Goal: Task Accomplishment & Management: Use online tool/utility

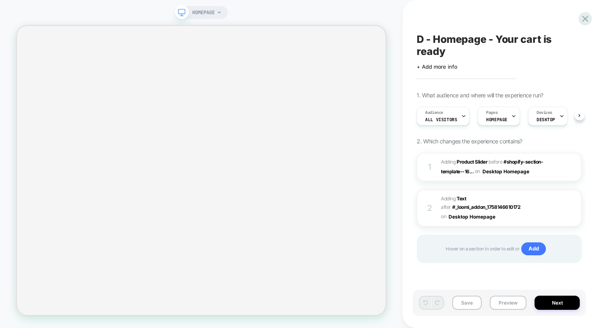
scroll to position [0, 0]
click at [505, 303] on button "Preview" at bounding box center [507, 302] width 37 height 14
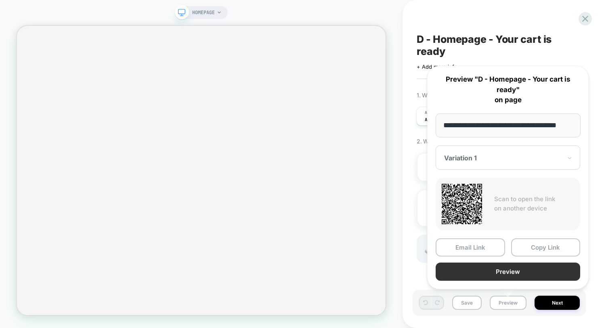
scroll to position [0, 0]
click at [510, 270] on button "Preview" at bounding box center [507, 271] width 144 height 18
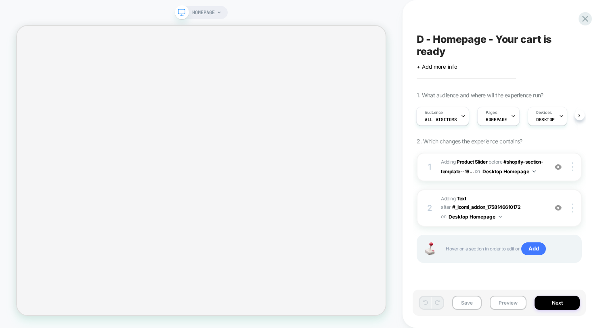
scroll to position [0, 1]
click at [495, 121] on span "HOMEPAGE" at bounding box center [495, 120] width 21 height 6
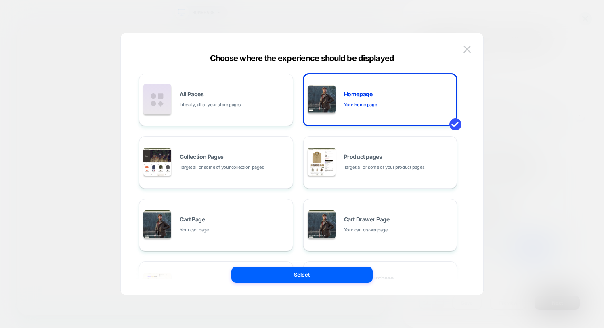
click at [422, 62] on div "Choose where the experience should be displayed" at bounding box center [302, 58] width 362 height 10
click at [248, 100] on div "All Pages Literally, all of your store pages" at bounding box center [234, 99] width 109 height 17
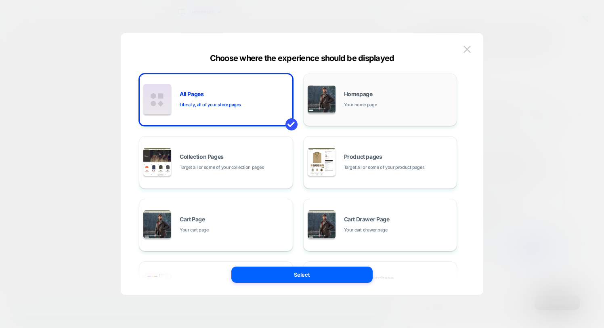
click at [368, 105] on span "Your home page" at bounding box center [360, 105] width 33 height 8
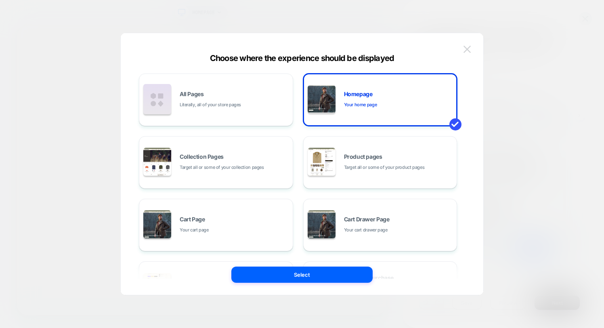
click at [469, 47] on img at bounding box center [466, 49] width 7 height 7
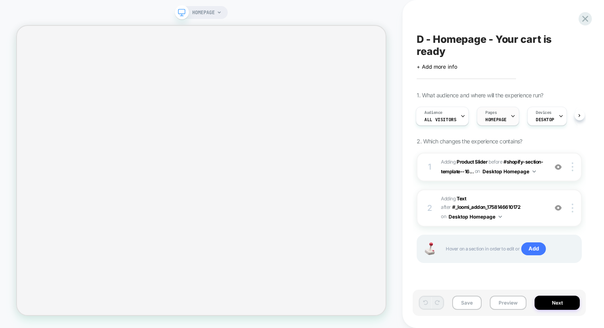
click at [506, 112] on div "Pages HOMEPAGE" at bounding box center [496, 116] width 38 height 18
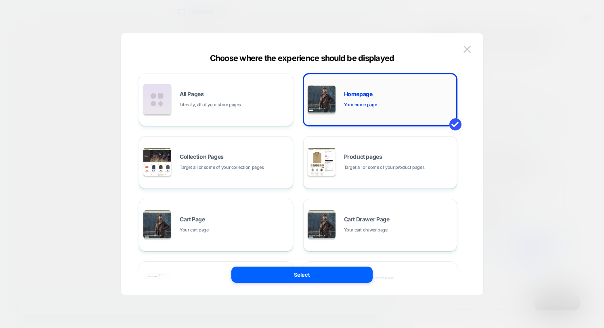
click at [363, 102] on span "Your home page" at bounding box center [360, 105] width 33 height 8
click at [427, 117] on div "Homepage Your home page" at bounding box center [379, 99] width 145 height 44
click at [209, 96] on div "All Pages Literally, all of your store pages" at bounding box center [234, 99] width 109 height 17
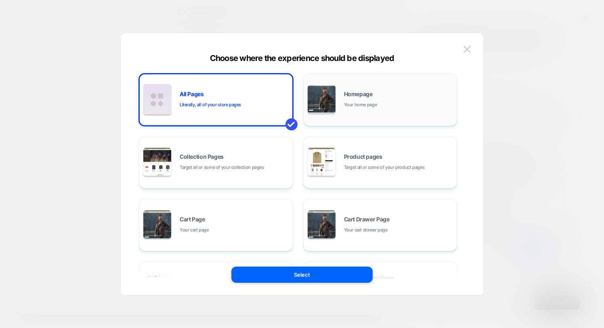
click at [369, 99] on div "Homepage Your home page" at bounding box center [398, 99] width 109 height 17
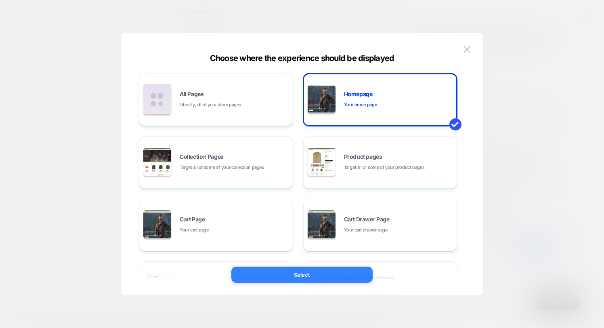
click at [301, 278] on button "Select" at bounding box center [301, 274] width 141 height 16
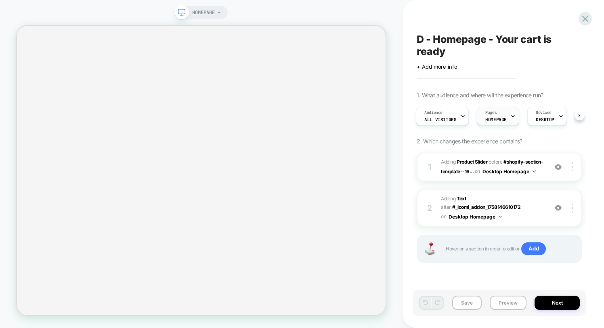
click at [511, 118] on icon at bounding box center [512, 115] width 5 height 5
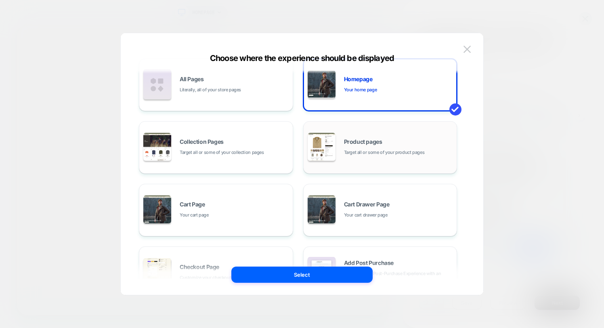
scroll to position [0, 0]
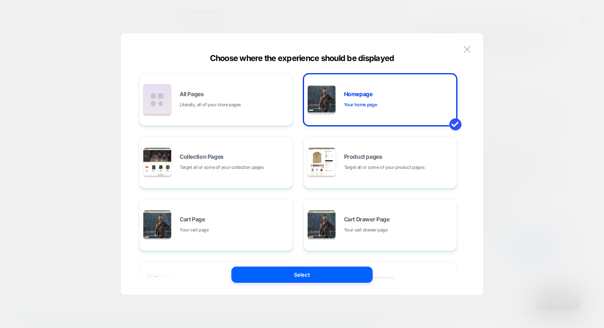
click at [469, 51] on img at bounding box center [466, 49] width 7 height 7
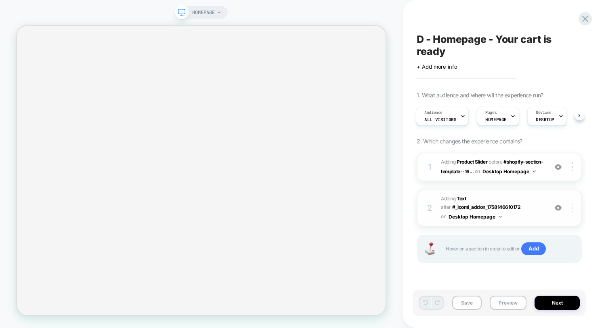
click at [572, 212] on img at bounding box center [572, 207] width 2 height 9
click at [518, 209] on span "#_loomi_addon_1758146709932 Adding Text AFTER #_loomi_addon_1758146610172 #_loo…" at bounding box center [492, 207] width 102 height 27
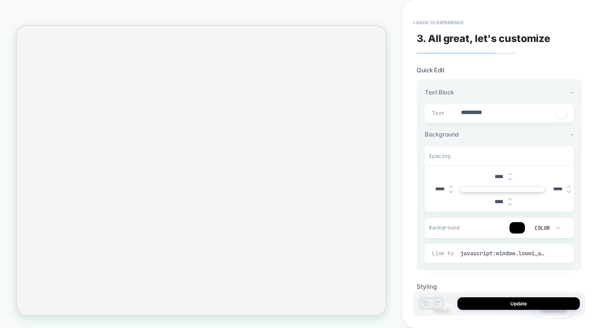
scroll to position [0, 0]
click at [425, 24] on button "< Back to experience" at bounding box center [437, 22] width 59 height 13
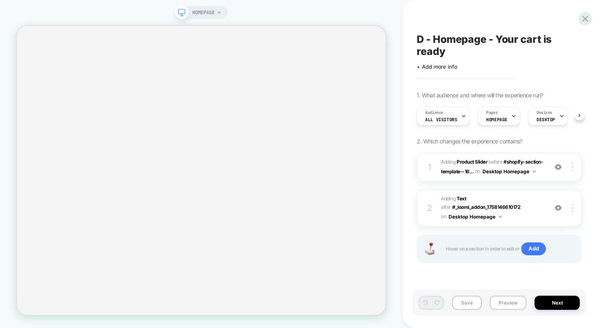
scroll to position [0, 0]
click at [477, 222] on button "Desktop Homepage" at bounding box center [474, 216] width 53 height 10
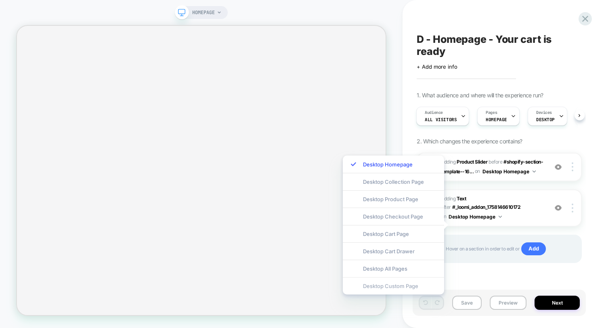
click at [391, 286] on div "Desktop Custom Page" at bounding box center [393, 285] width 101 height 17
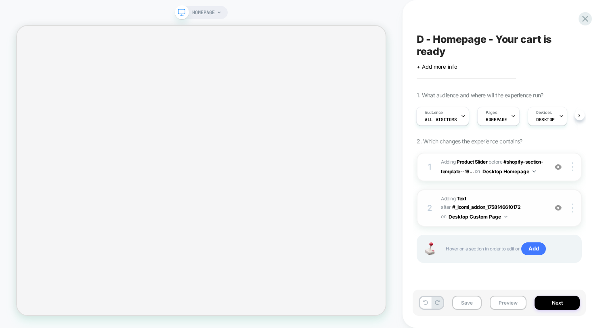
click at [497, 222] on button "Desktop Custom Page" at bounding box center [477, 216] width 59 height 10
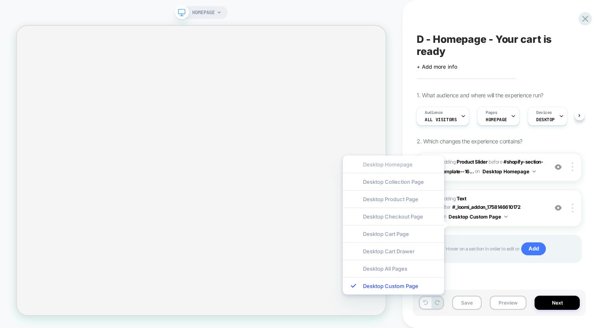
click at [378, 164] on div "Desktop Homepage" at bounding box center [393, 163] width 101 height 17
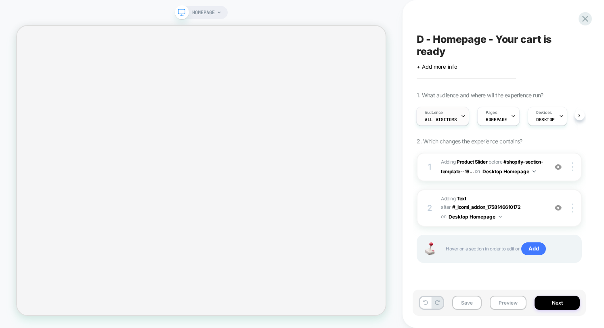
click at [461, 115] on icon at bounding box center [462, 115] width 5 height 5
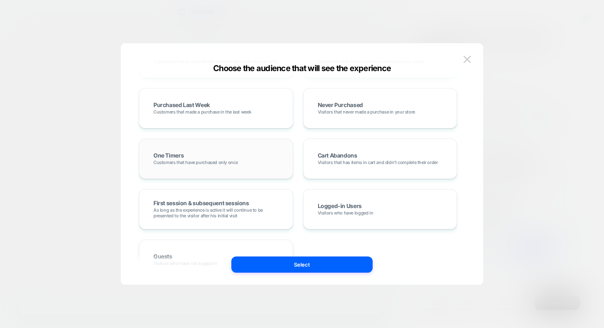
scroll to position [213, 0]
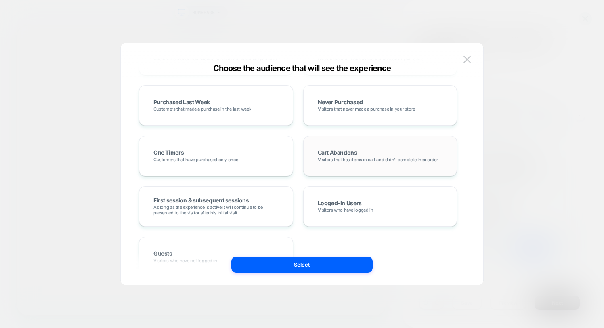
click at [360, 173] on div "Cart Abandons Visitors that has items in cart and didn't complete their order" at bounding box center [380, 156] width 154 height 40
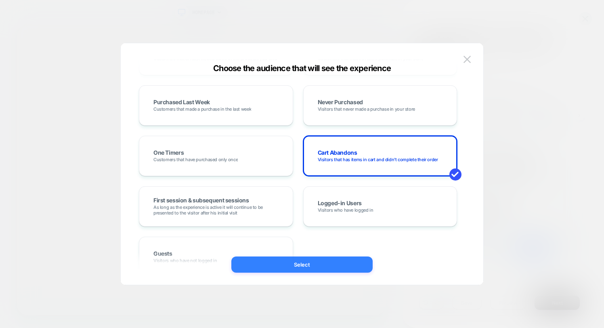
click at [324, 269] on button "Select" at bounding box center [301, 264] width 141 height 16
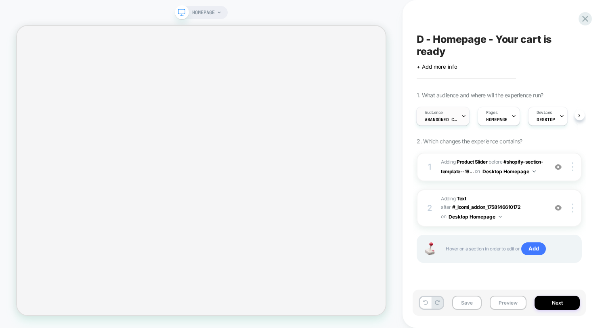
click at [433, 118] on span "Abandoned Carts" at bounding box center [441, 120] width 32 height 6
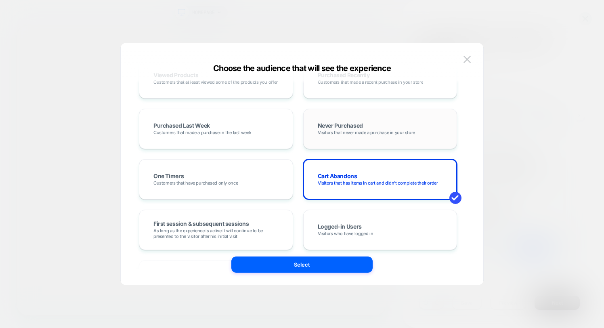
scroll to position [189, 0]
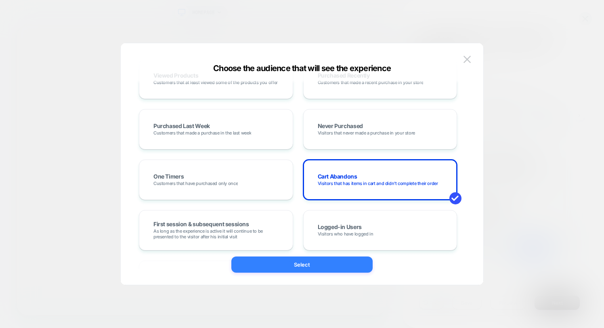
click at [321, 263] on button "Select" at bounding box center [301, 264] width 141 height 16
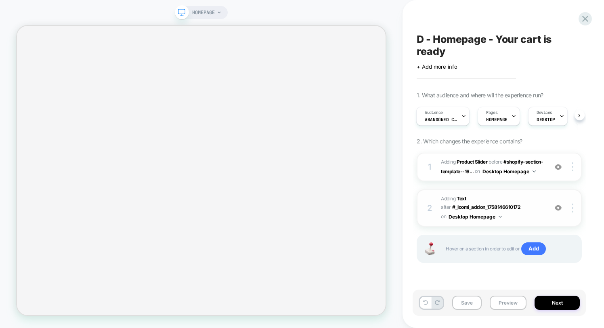
click at [496, 222] on button "Desktop Homepage" at bounding box center [474, 216] width 53 height 10
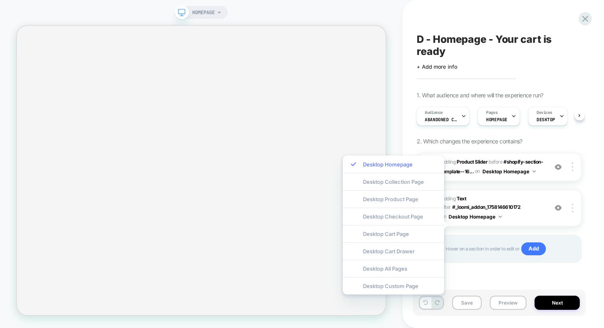
click at [387, 165] on div "Desktop Homepage" at bounding box center [393, 163] width 101 height 17
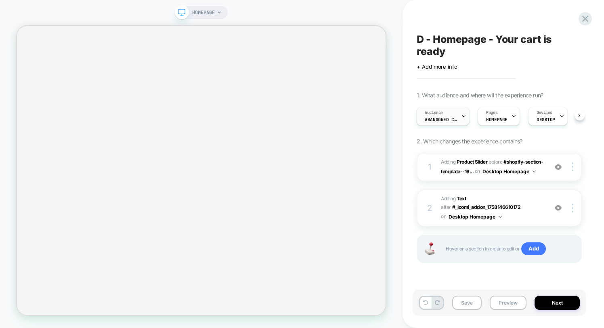
click at [457, 114] on div "Audience Abandoned Carts" at bounding box center [440, 116] width 48 height 18
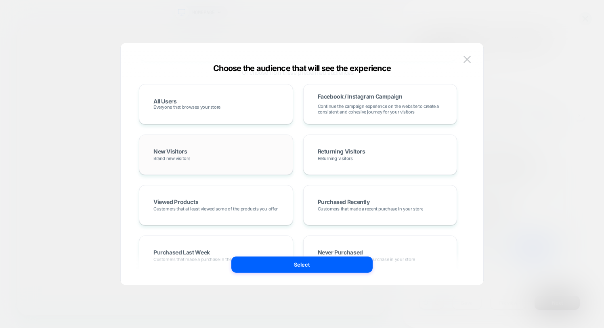
scroll to position [0, 0]
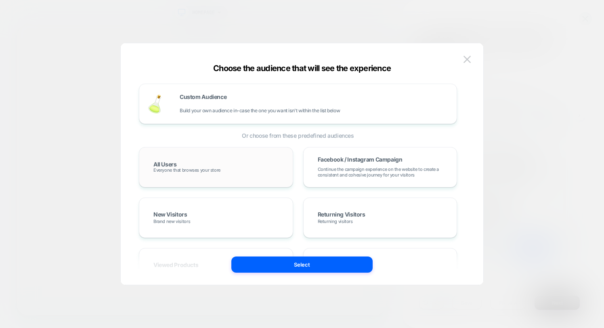
click at [225, 176] on div "All Users Everyone that browses your store" at bounding box center [215, 166] width 137 height 23
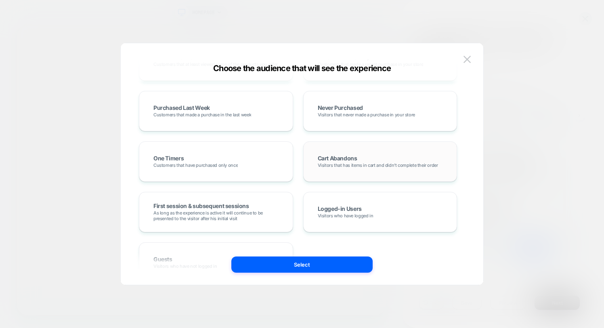
scroll to position [212, 0]
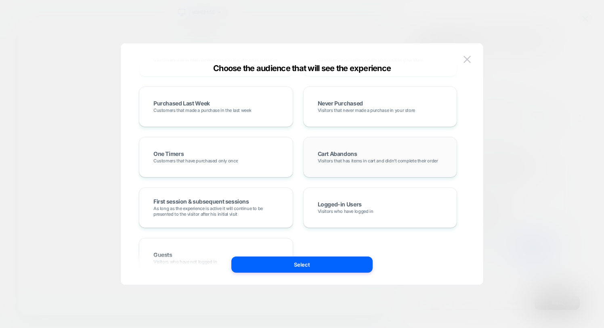
click at [348, 171] on div "Cart Abandons Visitors that has items in cart and didn't complete their order" at bounding box center [380, 157] width 154 height 40
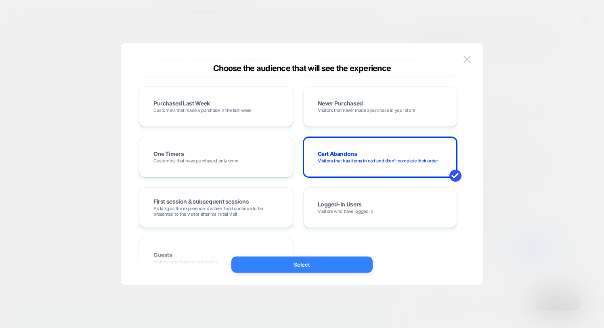
click at [281, 263] on button "Select" at bounding box center [301, 264] width 141 height 16
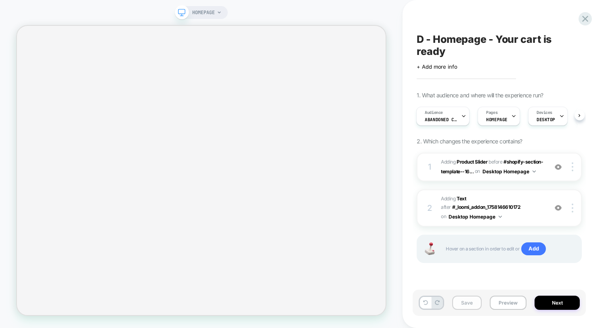
click at [462, 303] on button "Save" at bounding box center [466, 302] width 29 height 14
click at [505, 303] on button "Preview" at bounding box center [507, 302] width 37 height 14
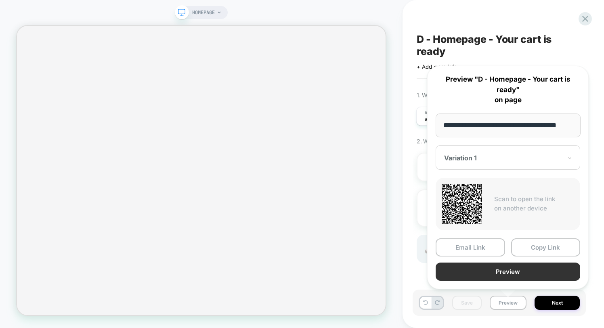
scroll to position [0, 0]
click at [489, 270] on button "Preview" at bounding box center [507, 271] width 144 height 18
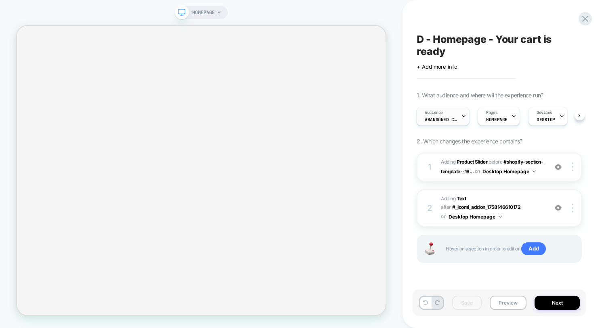
click at [452, 115] on div "Audience Abandoned Carts" at bounding box center [440, 116] width 48 height 18
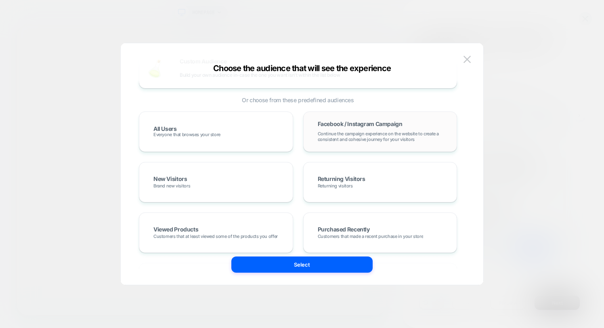
scroll to position [40, 0]
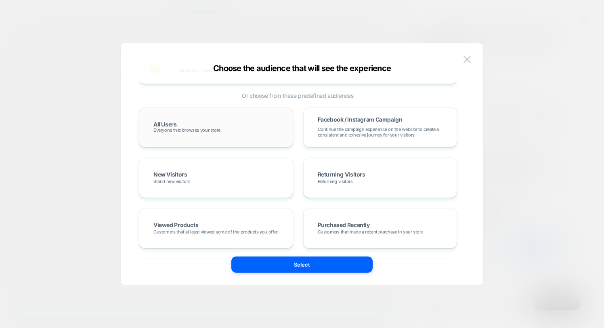
click at [246, 120] on div "All Users Everyone that browses your store" at bounding box center [215, 126] width 137 height 23
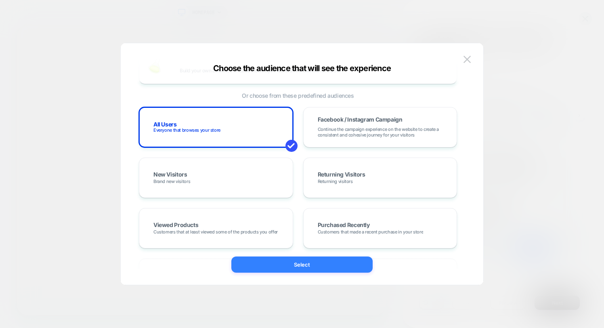
click at [299, 264] on button "Select" at bounding box center [301, 264] width 141 height 16
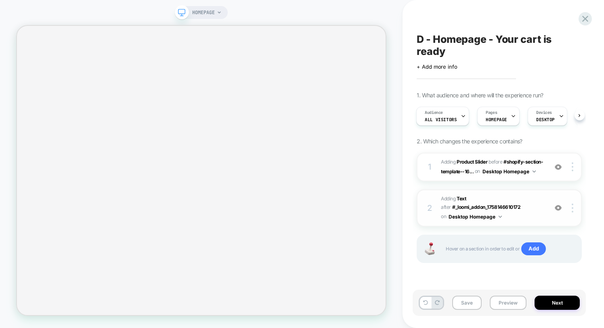
click at [515, 222] on span "#_loomi_addon_1758146709932 Adding Text AFTER #_loomi_addon_1758146610172 #_loo…" at bounding box center [492, 207] width 102 height 27
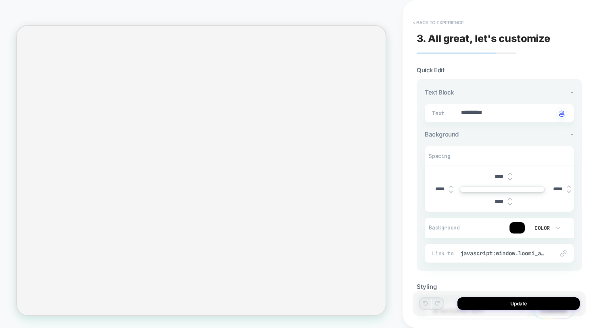
click at [417, 20] on button "< Back to experience" at bounding box center [437, 22] width 59 height 13
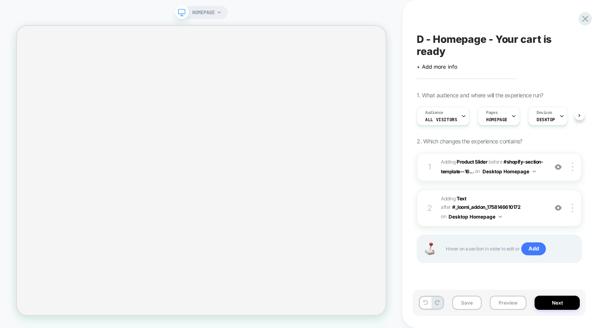
scroll to position [0, 0]
click at [506, 211] on span "#_loomi_addon_1758146709932 Adding Text AFTER #_loomi_addon_1758146610172 #_loo…" at bounding box center [492, 207] width 102 height 27
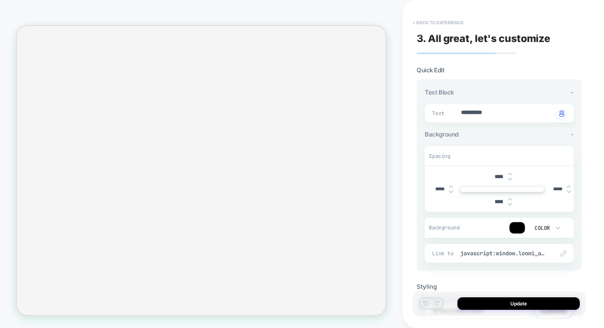
click at [427, 21] on button "< Back to experience" at bounding box center [437, 22] width 59 height 13
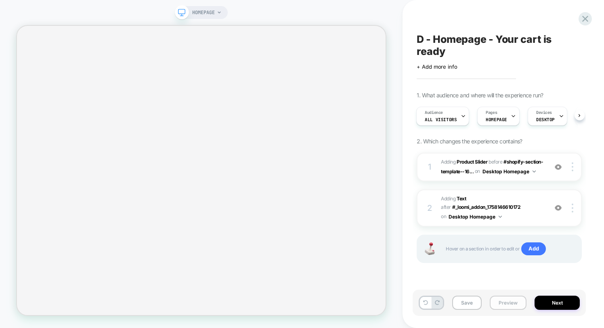
click at [505, 303] on button "Preview" at bounding box center [507, 302] width 37 height 14
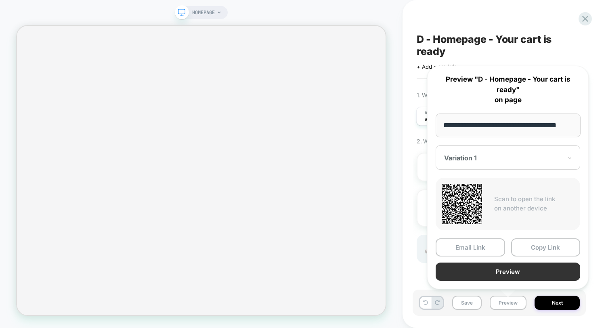
scroll to position [0, 0]
click at [501, 270] on button "Preview" at bounding box center [507, 271] width 144 height 18
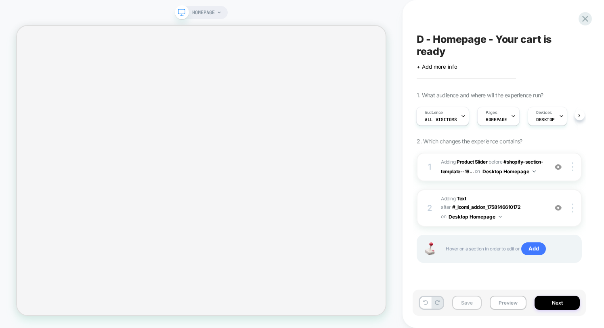
click at [469, 304] on button "Save" at bounding box center [466, 302] width 29 height 14
click at [450, 213] on span "#_loomi_addon_1758146709932 Adding Text AFTER #_loomi_addon_1758146610172 #_loo…" at bounding box center [492, 207] width 102 height 27
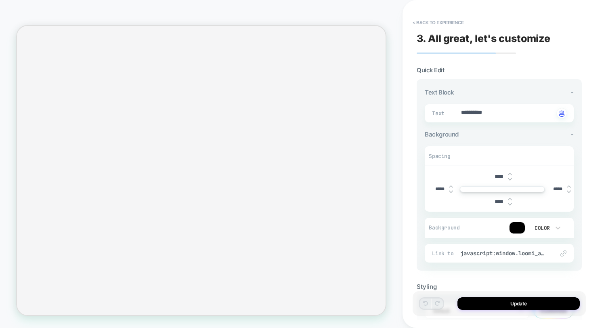
type textarea "*"
click at [506, 302] on button "Update" at bounding box center [518, 303] width 122 height 13
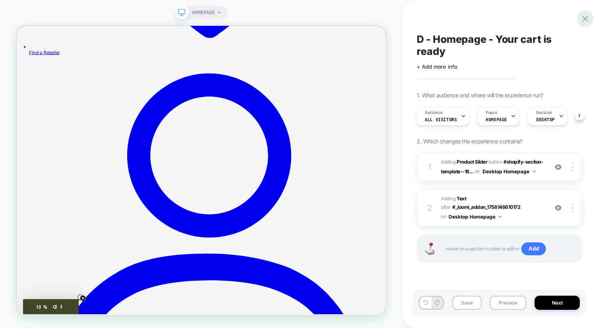
click at [585, 18] on icon at bounding box center [584, 18] width 11 height 11
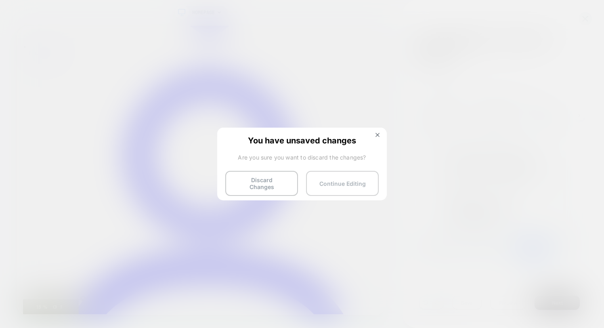
click at [332, 182] on button "Continue Editing" at bounding box center [342, 183] width 73 height 25
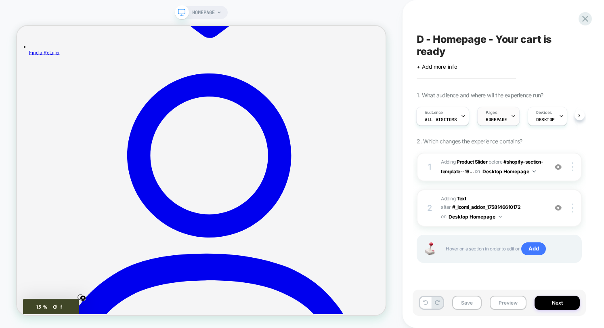
click at [510, 113] on icon at bounding box center [512, 115] width 5 height 5
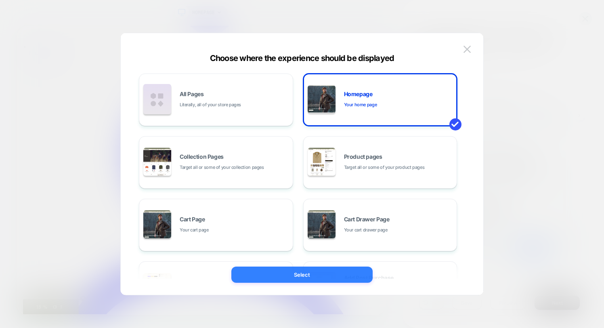
click at [339, 277] on button "Select" at bounding box center [301, 274] width 141 height 16
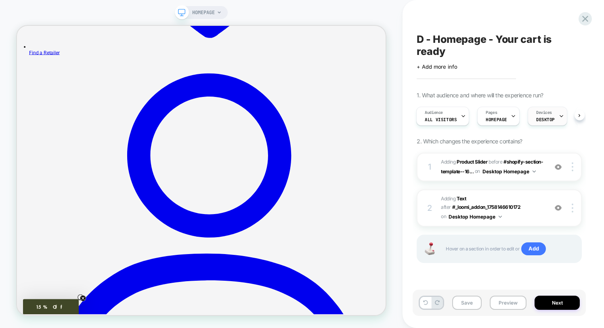
click at [553, 115] on div "Devices DESKTOP" at bounding box center [545, 116] width 35 height 18
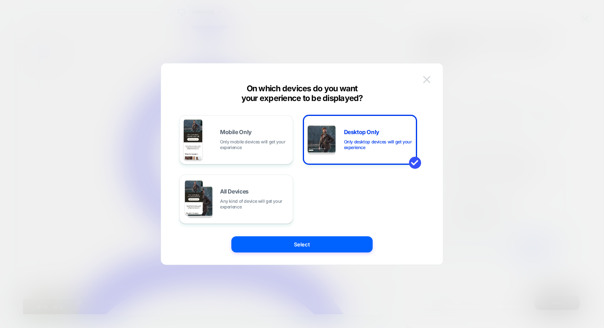
click at [429, 78] on img at bounding box center [426, 79] width 7 height 7
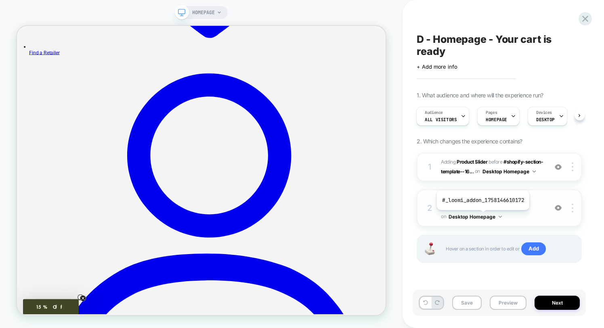
click at [482, 210] on span "#_loomi_addon_1758146610172" at bounding box center [486, 207] width 68 height 6
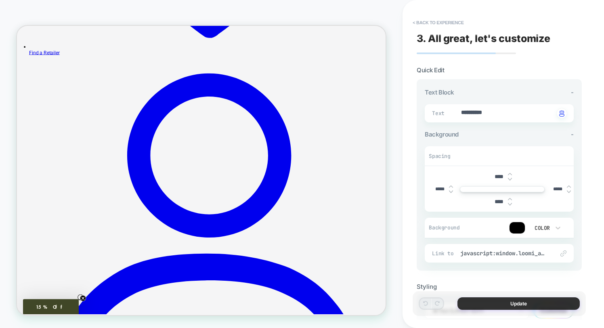
click at [508, 306] on button "Update" at bounding box center [518, 303] width 122 height 13
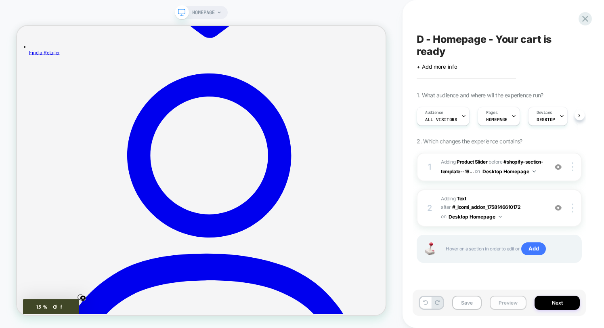
scroll to position [0, 0]
click at [472, 304] on button "Save" at bounding box center [466, 302] width 29 height 14
click at [496, 304] on button "Preview" at bounding box center [507, 302] width 37 height 14
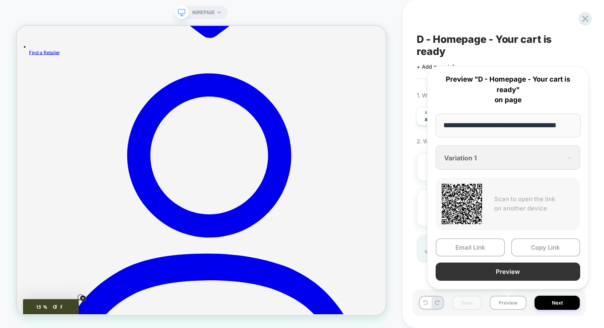
scroll to position [0, 0]
click at [536, 267] on button "Preview" at bounding box center [507, 271] width 144 height 18
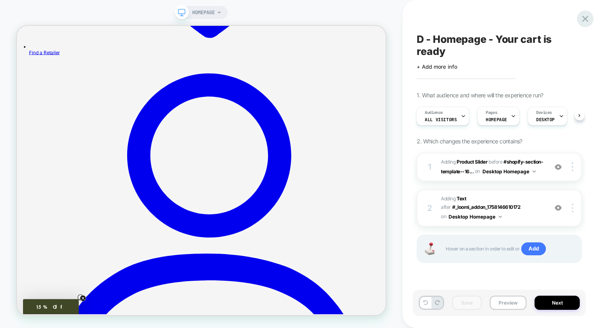
click at [586, 19] on icon at bounding box center [584, 18] width 11 height 11
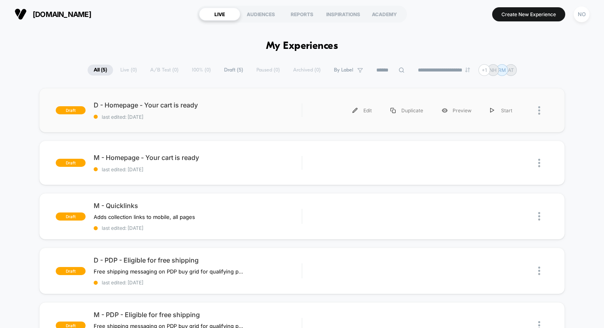
click at [536, 112] on div at bounding box center [534, 110] width 26 height 18
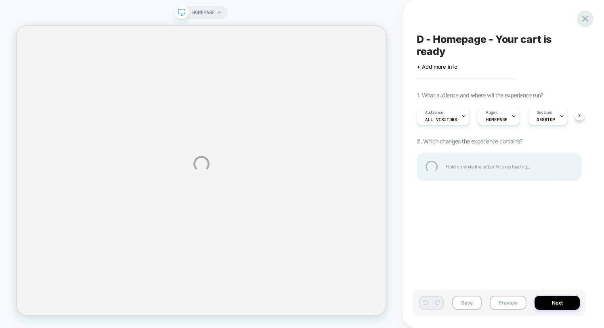
click at [585, 17] on div at bounding box center [585, 18] width 17 height 17
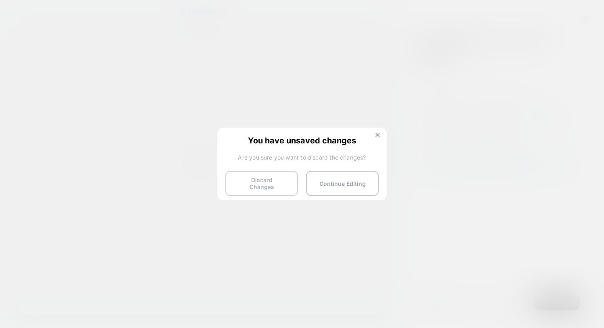
click at [273, 181] on button "Discard Changes" at bounding box center [261, 183] width 73 height 25
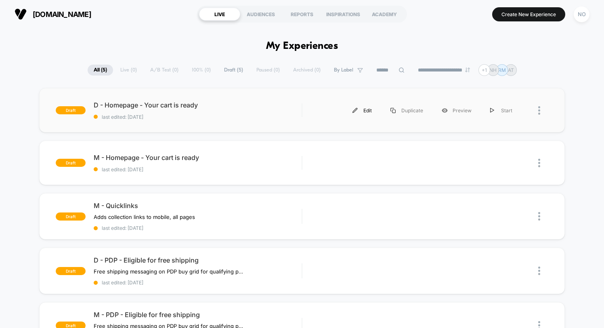
click at [366, 110] on div "Edit" at bounding box center [362, 110] width 38 height 18
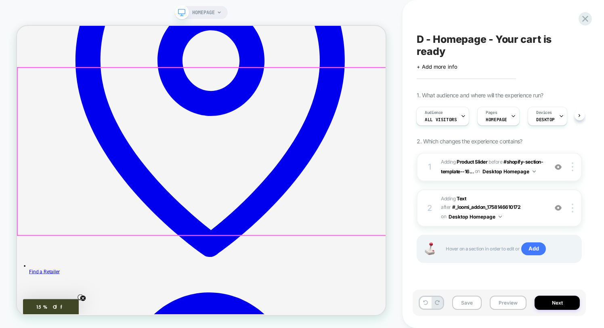
scroll to position [359, 0]
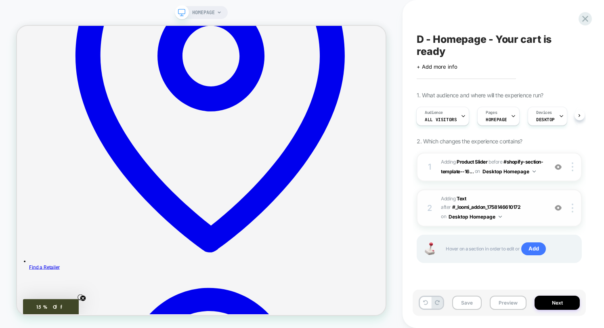
click at [521, 222] on span "#_loomi_addon_1758146709932 Adding Text AFTER #_loomi_addon_1758146610172 #_loo…" at bounding box center [492, 207] width 102 height 27
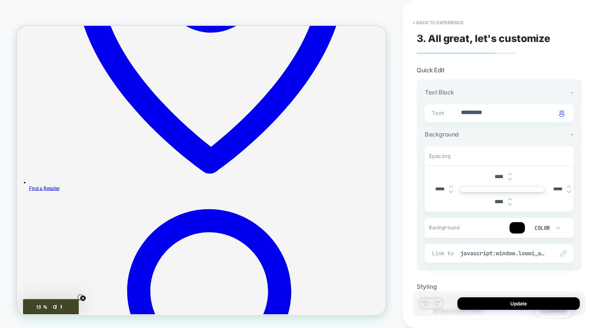
scroll to position [467, 0]
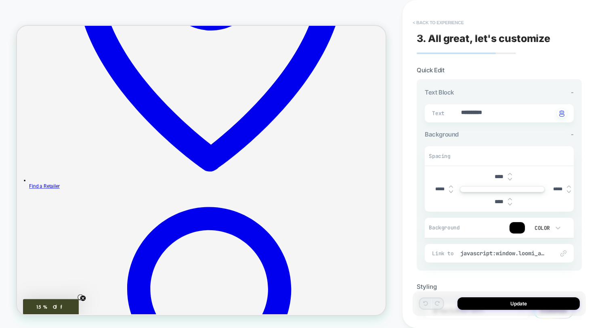
click at [428, 22] on button "< Back to experience" at bounding box center [437, 22] width 59 height 13
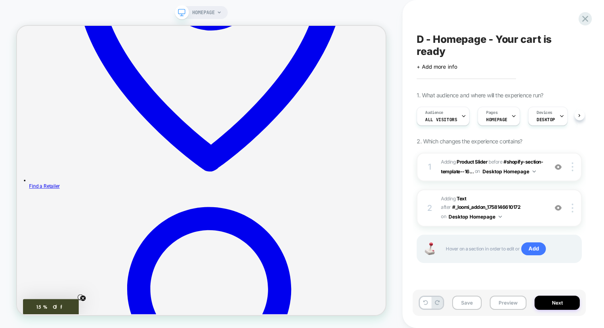
scroll to position [0, 0]
click at [512, 303] on button "Preview" at bounding box center [507, 302] width 37 height 14
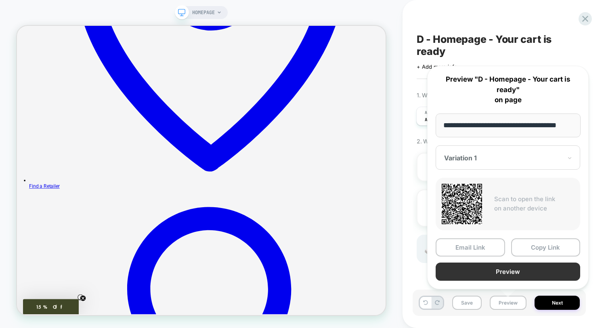
scroll to position [0, 0]
click at [511, 270] on button "Preview" at bounding box center [507, 271] width 144 height 18
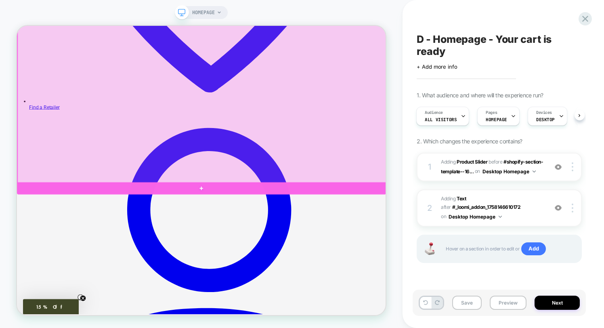
scroll to position [572, 0]
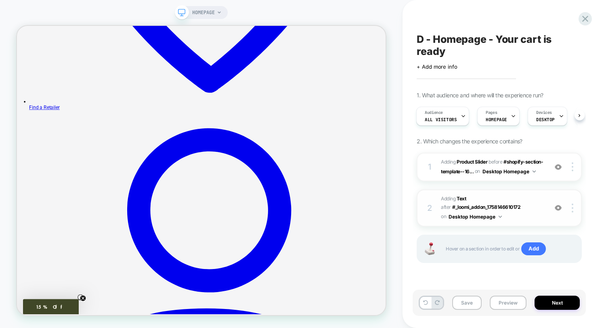
click at [500, 210] on span "#_loomi_addon_1758146709932 Adding Text AFTER #_loomi_addon_1758146610172 #_loo…" at bounding box center [492, 207] width 102 height 27
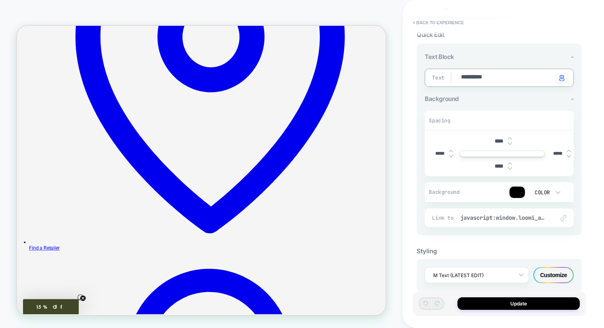
scroll to position [383, 0]
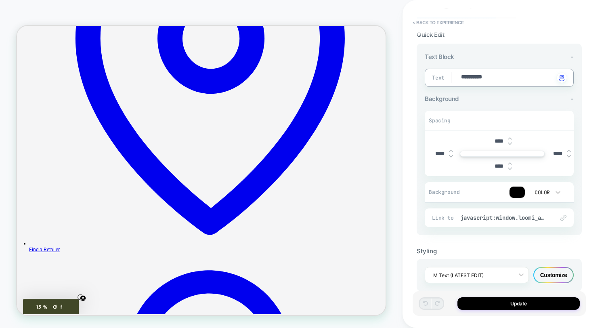
type textarea "*"
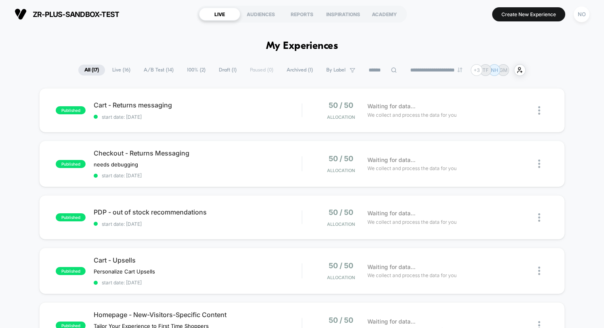
click at [593, 13] on div "zr-plus-sandbox-test https://zr-plus-sandbox-test.myshopify.com LIVE AUDIENCES …" at bounding box center [302, 14] width 604 height 28
click at [584, 14] on div "NO" at bounding box center [581, 14] width 16 height 16
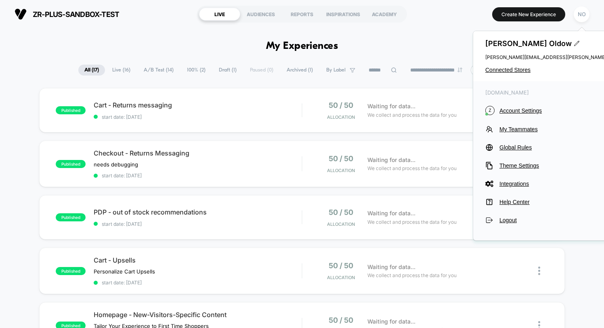
click at [512, 73] on div "Nicole Oldow Nicole.Oldow@zaneray.com Connected Stores" at bounding box center [565, 56] width 184 height 50
click at [510, 70] on span "Connected Stores" at bounding box center [565, 70] width 160 height 6
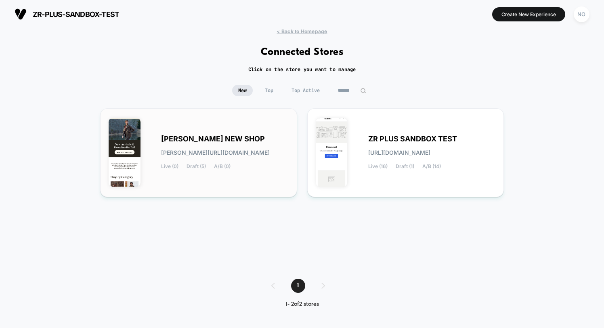
click at [245, 126] on div "TOM BECKBES NEW SHOP tom-beckbes_new_shop.myshopify.com Live (0) Draft (5) A/B …" at bounding box center [199, 153] width 180 height 72
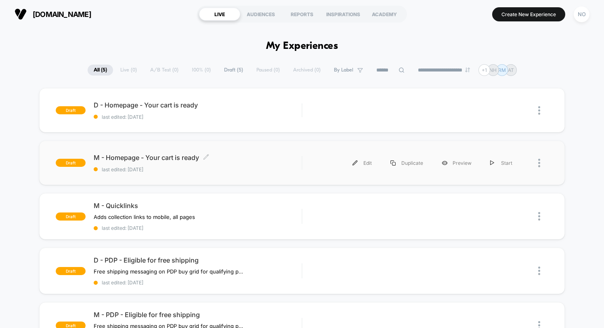
click at [131, 157] on span "M - Homepage - Your cart is ready Click to edit experience details" at bounding box center [198, 157] width 208 height 8
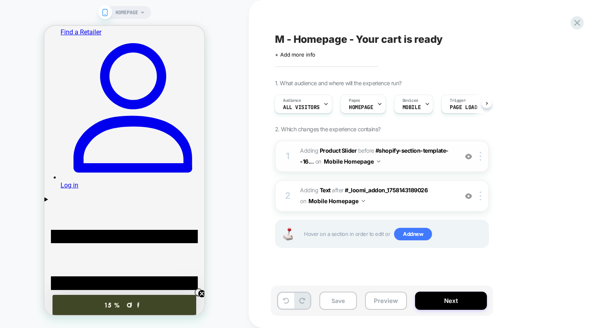
click at [430, 162] on span "#_loomi_addon_1758143189026 Adding Product Slider BEFORE #shopify-section-templ…" at bounding box center [377, 156] width 154 height 22
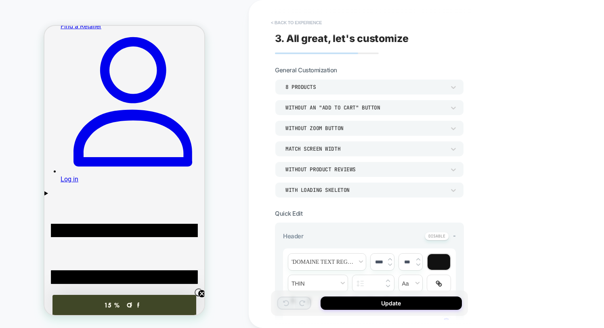
click at [274, 22] on button "< Back to experience" at bounding box center [296, 22] width 59 height 13
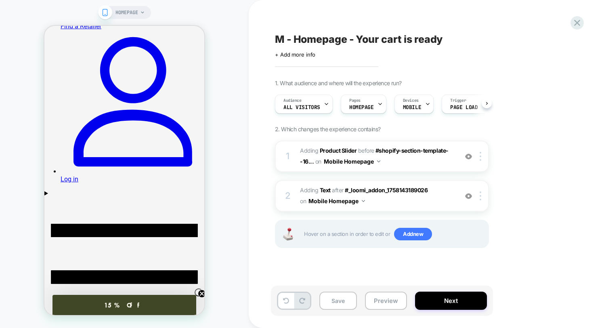
scroll to position [0, 0]
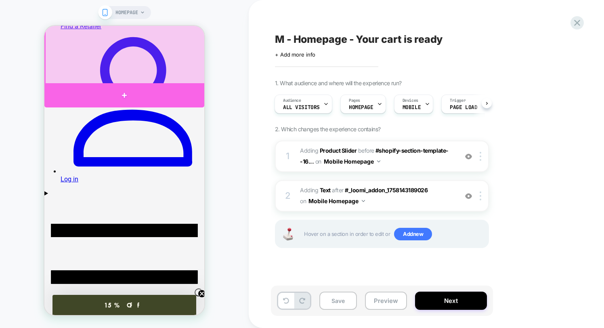
click at [175, 89] on div at bounding box center [124, 95] width 160 height 24
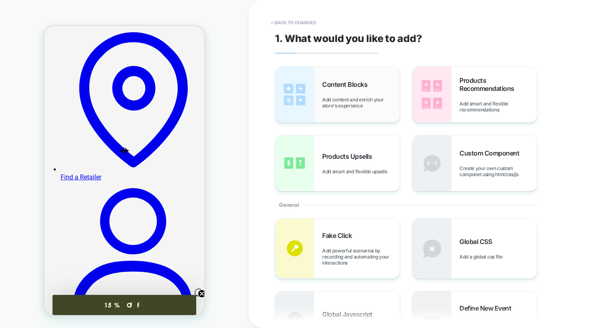
scroll to position [17, 0]
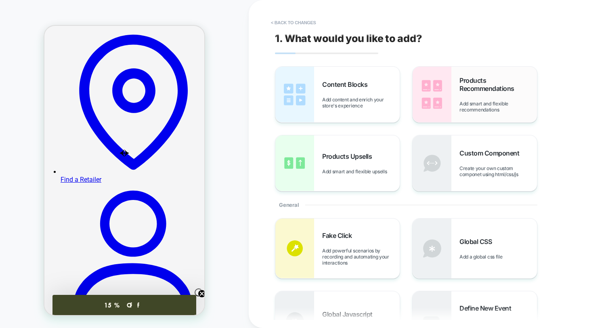
click at [482, 100] on div "Products Recommendations Add smart and flexible recommendations" at bounding box center [497, 94] width 77 height 36
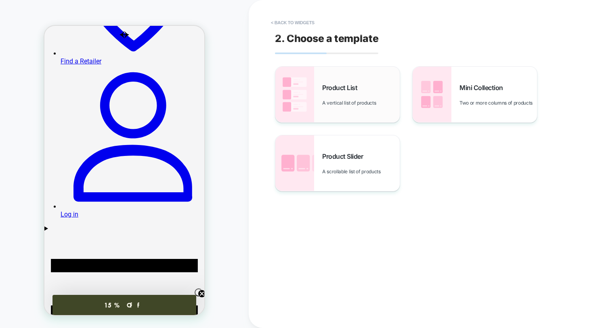
scroll to position [138, 0]
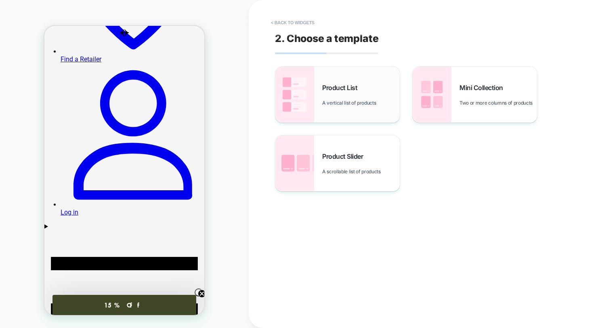
click at [337, 80] on div "Product List A vertical list of products" at bounding box center [337, 95] width 124 height 56
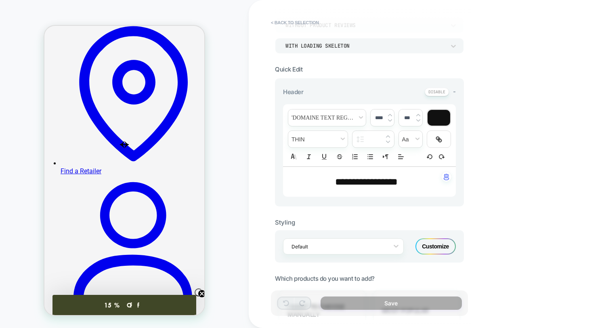
scroll to position [23, 0]
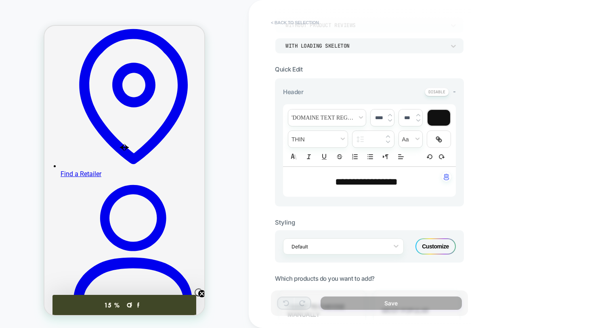
click at [298, 22] on button "< Back to selection" at bounding box center [295, 22] width 56 height 13
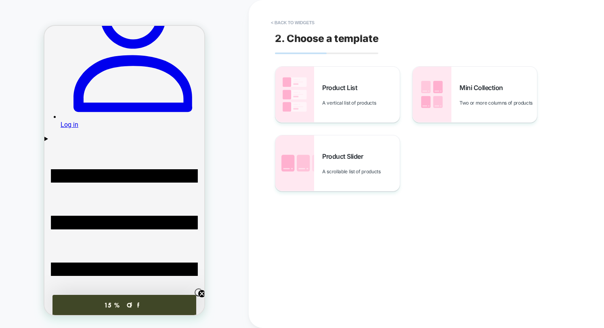
scroll to position [226, 0]
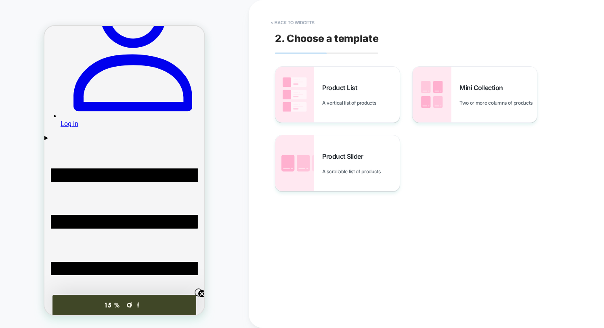
click at [278, 20] on button "< Back to widgets" at bounding box center [293, 22] width 52 height 13
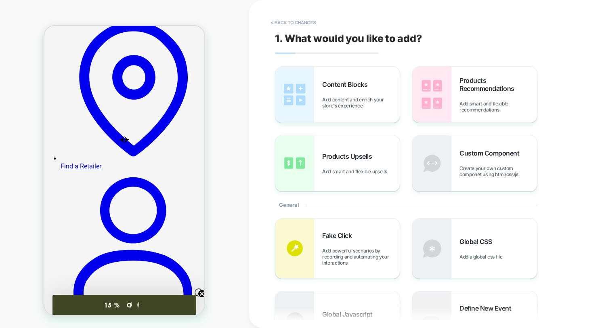
scroll to position [18, 0]
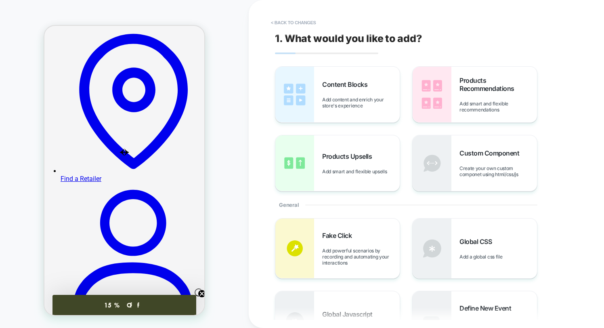
click at [223, 225] on div "HOMEPAGE" at bounding box center [124, 164] width 249 height 312
click at [299, 19] on button "< Back to changes" at bounding box center [293, 22] width 53 height 13
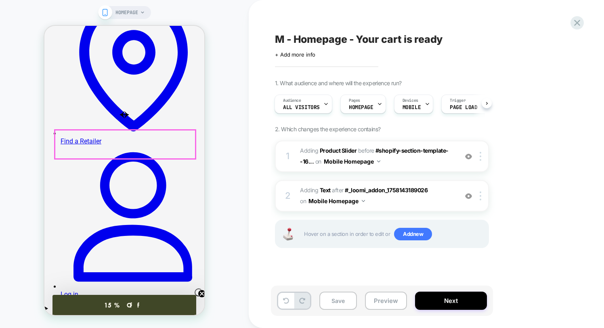
scroll to position [74, 0]
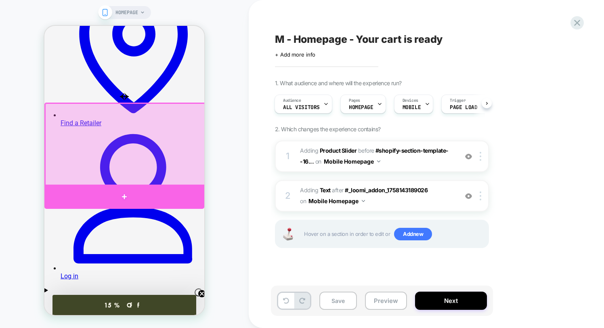
click at [186, 190] on div at bounding box center [124, 196] width 160 height 24
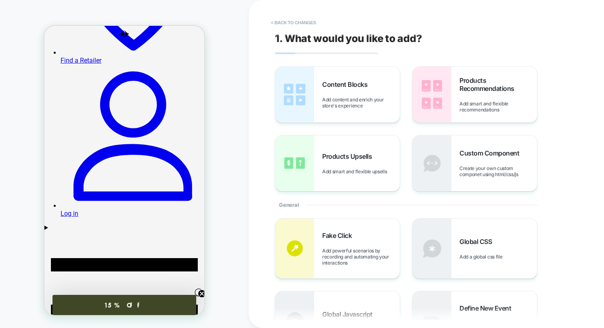
scroll to position [161, 0]
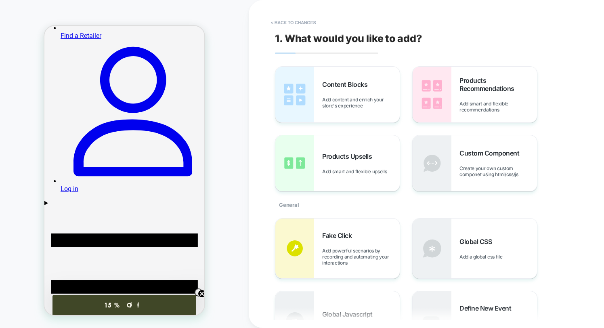
click at [280, 19] on button "< Back to changes" at bounding box center [293, 22] width 53 height 13
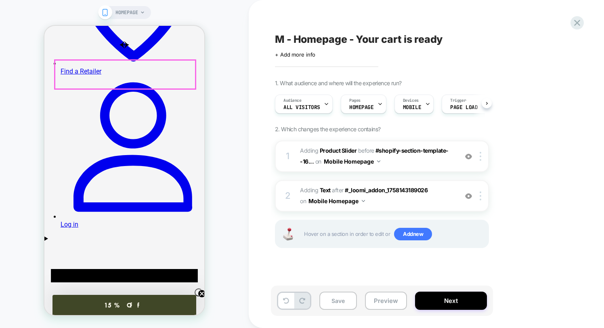
scroll to position [0, 0]
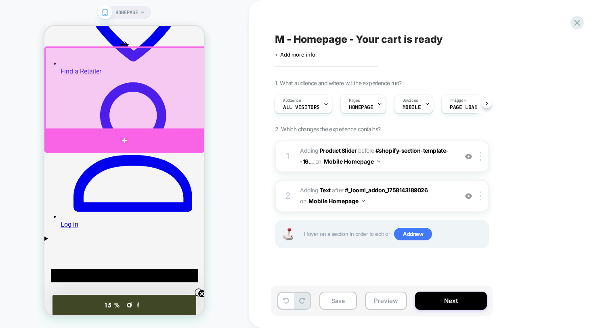
click at [190, 140] on div at bounding box center [124, 140] width 160 height 24
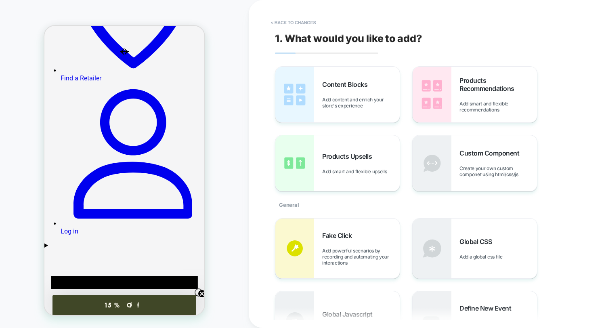
scroll to position [112, 0]
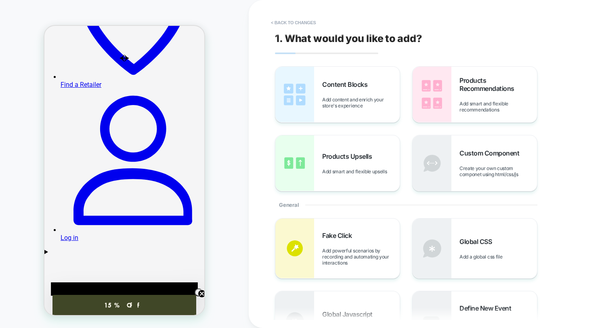
drag, startPoint x: 172, startPoint y: 75, endPoint x: 178, endPoint y: 100, distance: 25.3
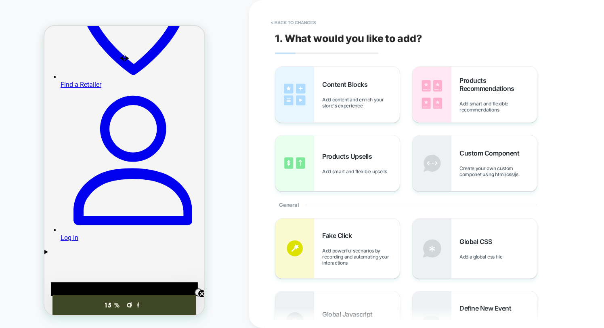
drag, startPoint x: 195, startPoint y: 74, endPoint x: 264, endPoint y: 93, distance: 71.6
click at [474, 79] on span "Products Recommendations" at bounding box center [497, 84] width 77 height 16
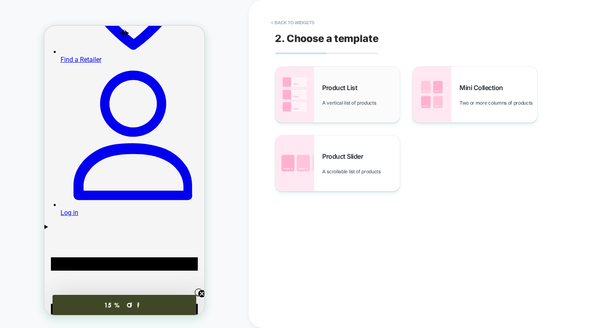
click at [356, 84] on span "Product List" at bounding box center [341, 88] width 39 height 8
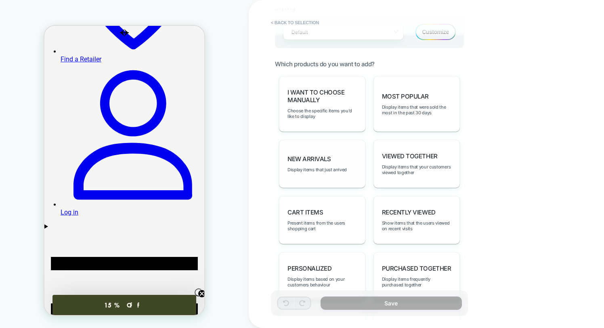
scroll to position [361, 0]
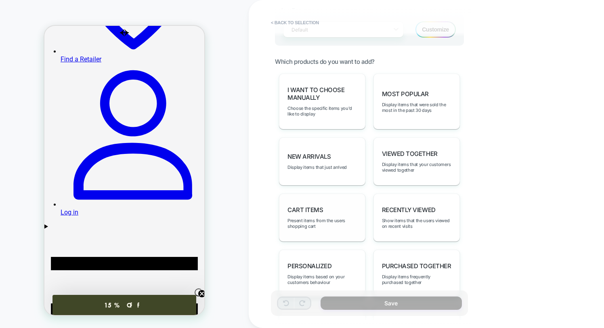
click at [337, 207] on div "Cart Items Present items from the users shopping cart" at bounding box center [322, 217] width 86 height 48
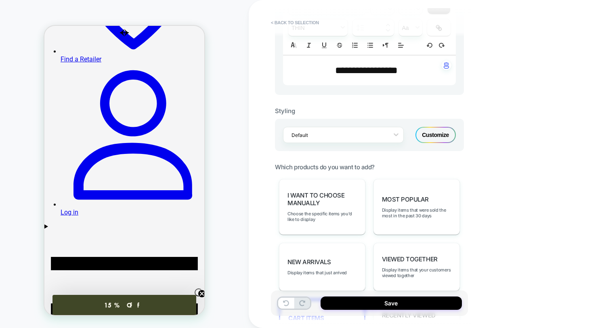
scroll to position [258, 0]
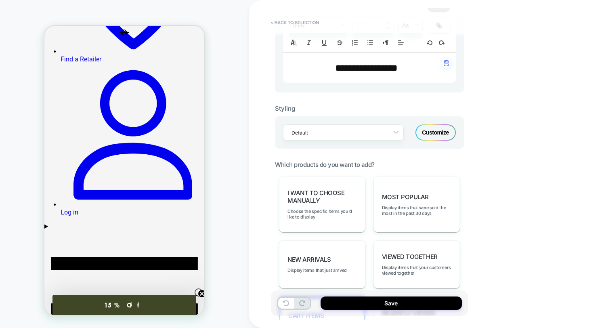
click at [368, 67] on span "**********" at bounding box center [366, 68] width 63 height 10
type input "****"
click at [368, 67] on span "**********" at bounding box center [366, 68] width 63 height 10
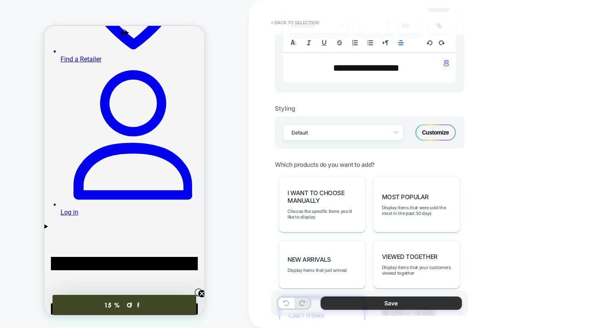
click at [405, 303] on button "Save" at bounding box center [390, 302] width 141 height 13
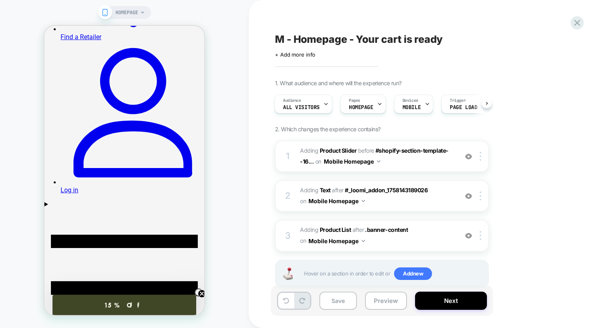
scroll to position [159, 0]
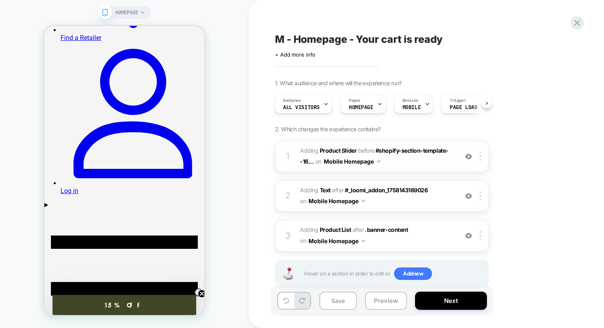
click at [393, 159] on span "#_loomi_addon_1758143189026 Adding Product Slider BEFORE #shopify-section-templ…" at bounding box center [377, 156] width 154 height 22
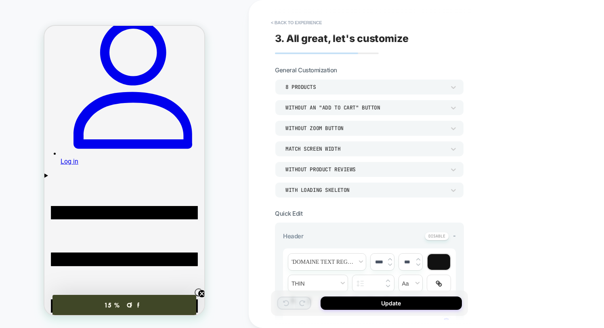
scroll to position [181, 0]
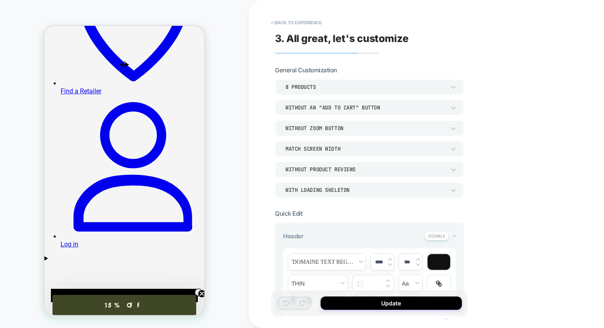
scroll to position [87, 0]
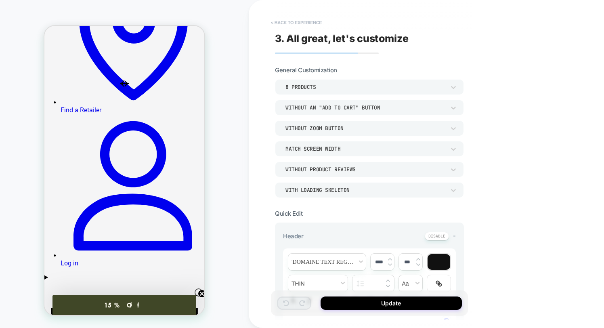
click at [295, 22] on button "< Back to experience" at bounding box center [296, 22] width 59 height 13
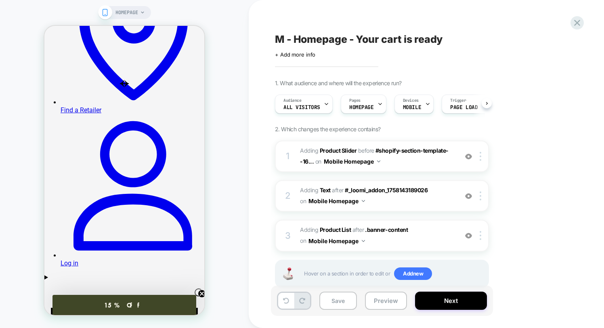
scroll to position [0, 0]
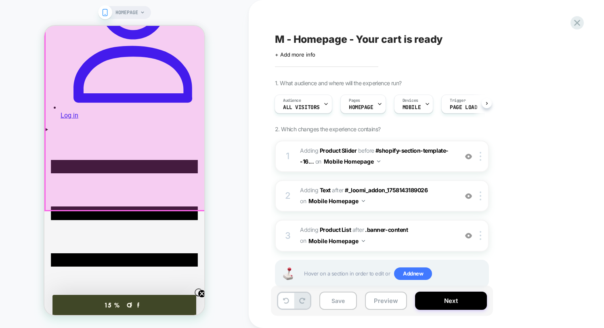
scroll to position [238, 0]
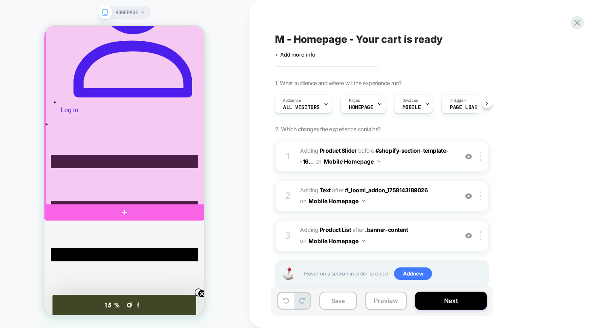
scroll to position [239, 0]
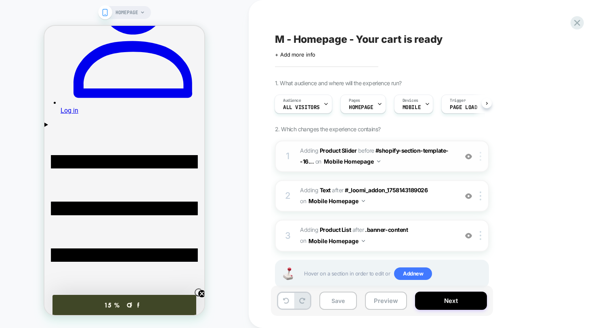
click at [480, 156] on img at bounding box center [480, 156] width 2 height 9
click at [481, 162] on div "1 #_loomi_addon_1758143189026 Adding Product Slider BEFORE #shopify-section-tem…" at bounding box center [382, 155] width 214 height 31
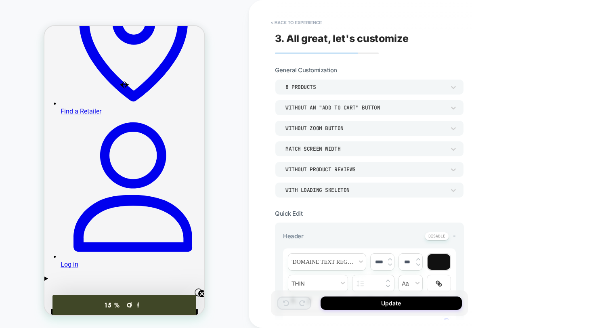
scroll to position [83, 0]
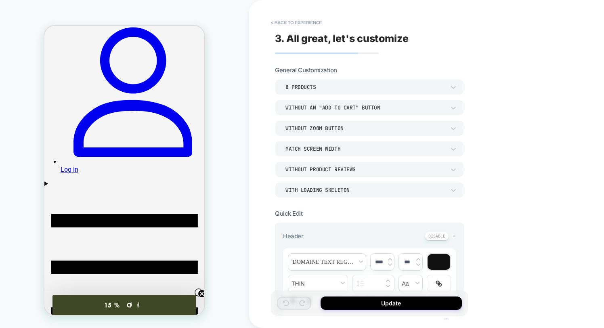
scroll to position [181, 0]
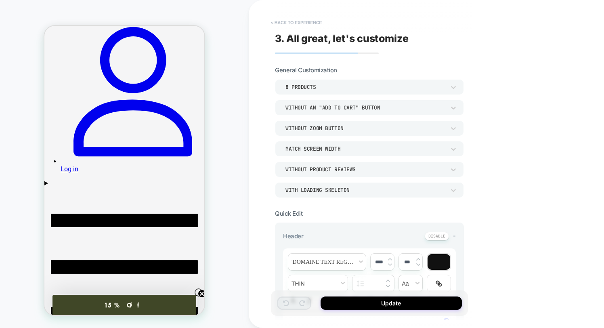
click at [294, 25] on button "< Back to experience" at bounding box center [296, 22] width 59 height 13
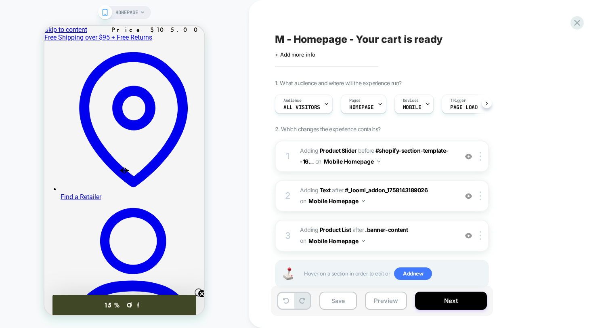
scroll to position [0, 0]
click at [481, 156] on img at bounding box center [480, 156] width 2 height 9
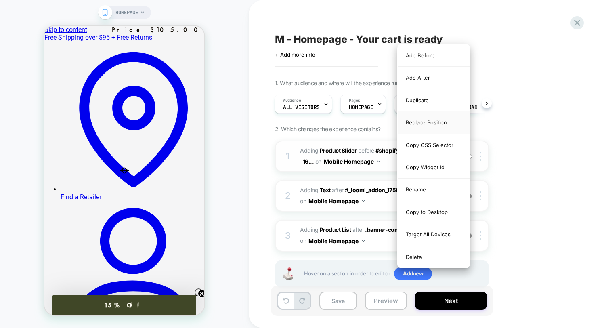
click at [428, 123] on div "Replace Position" at bounding box center [433, 122] width 72 height 22
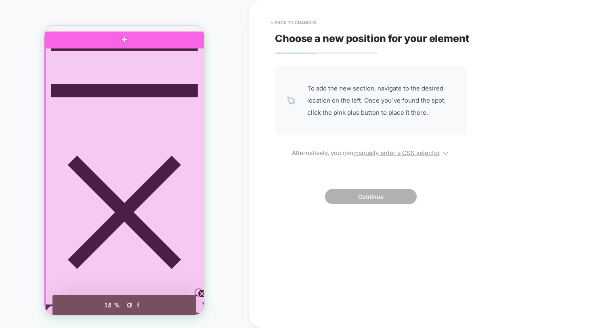
scroll to position [404, 0]
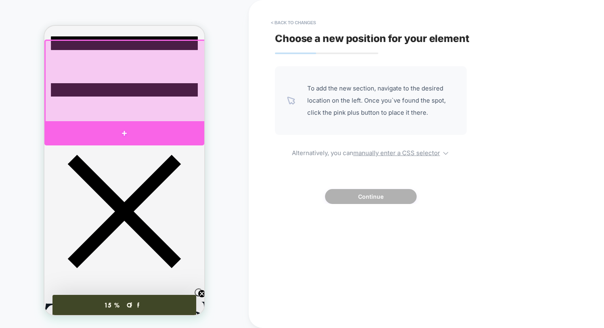
click at [69, 129] on div at bounding box center [124, 133] width 160 height 24
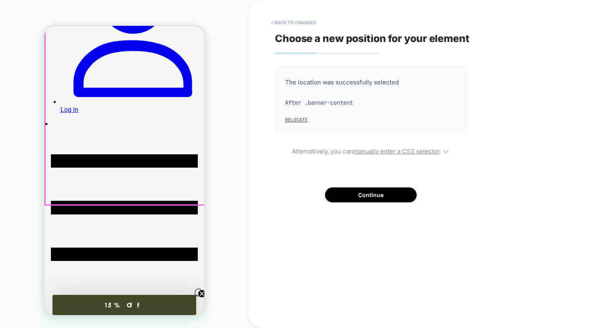
scroll to position [236, 0]
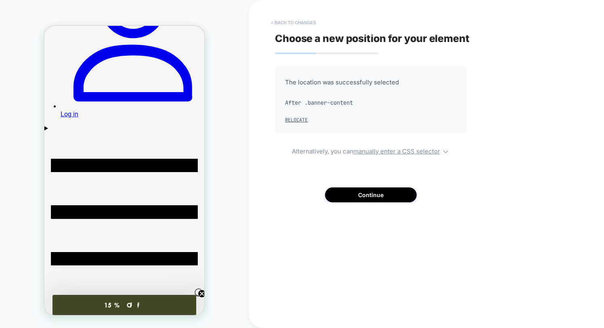
click at [282, 21] on button "< Back to changes" at bounding box center [293, 22] width 53 height 13
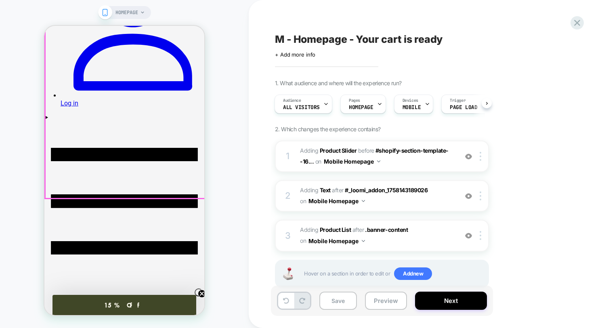
scroll to position [248, 0]
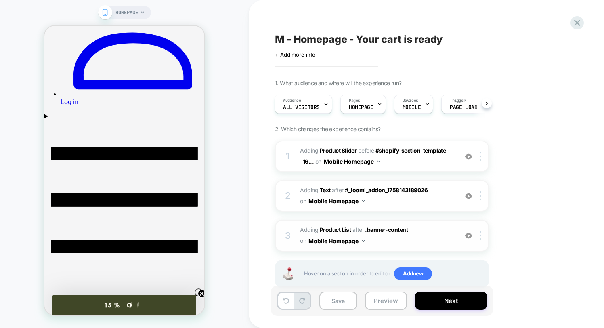
click at [481, 240] on div "3 #_loomi_addon_1758294548070 Adding Product List AFTER .banner-content .banner…" at bounding box center [382, 235] width 214 height 31
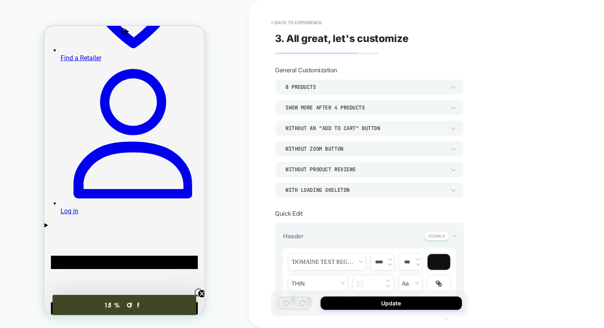
scroll to position [138, 0]
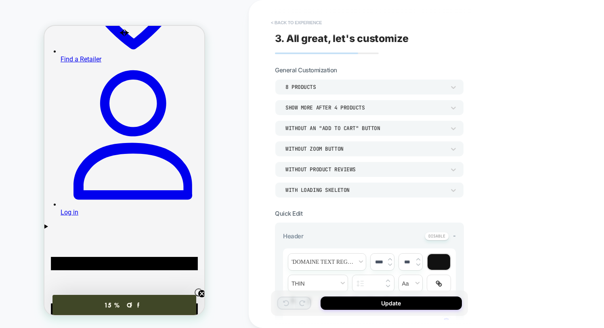
click at [284, 17] on button "< Back to experience" at bounding box center [296, 22] width 59 height 13
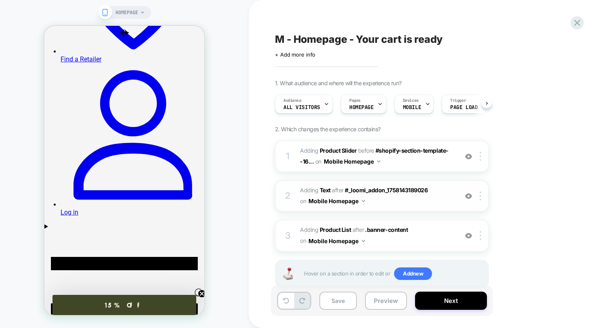
scroll to position [0, 0]
click at [480, 238] on img at bounding box center [480, 235] width 2 height 9
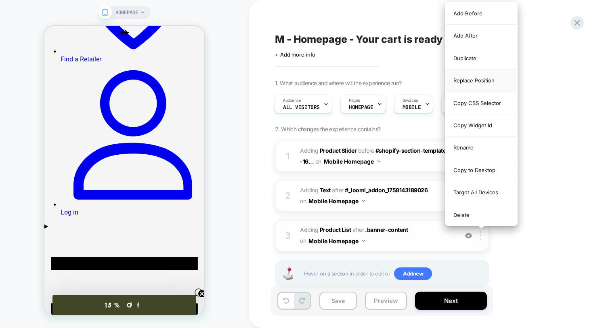
click at [477, 75] on div "Replace Position" at bounding box center [481, 80] width 72 height 22
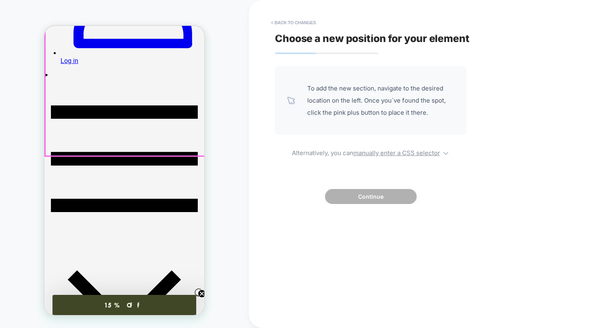
scroll to position [299, 0]
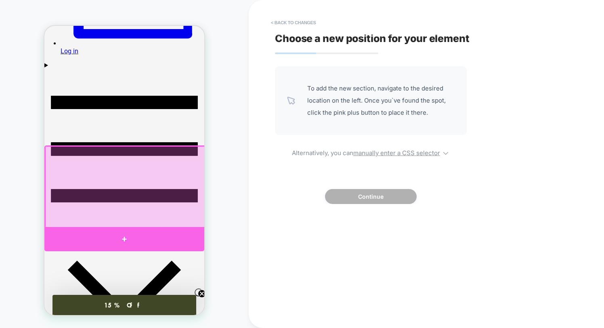
click at [184, 236] on div at bounding box center [124, 239] width 160 height 24
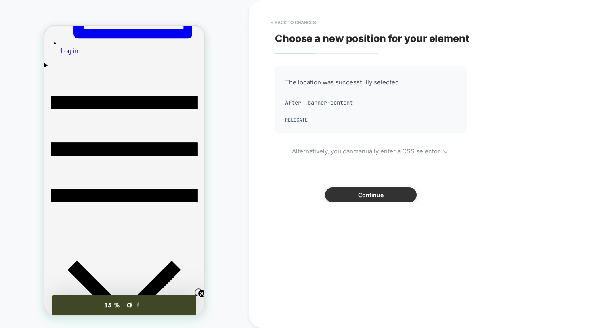
click at [388, 195] on button "Continue" at bounding box center [371, 194] width 92 height 15
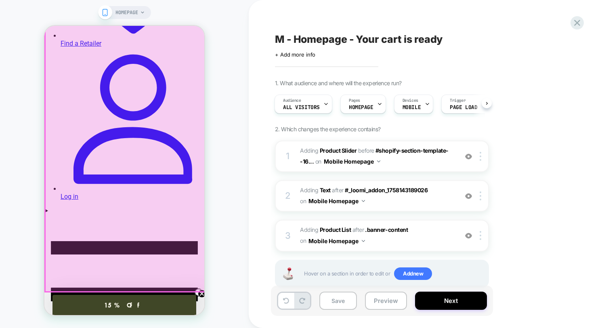
scroll to position [155, 0]
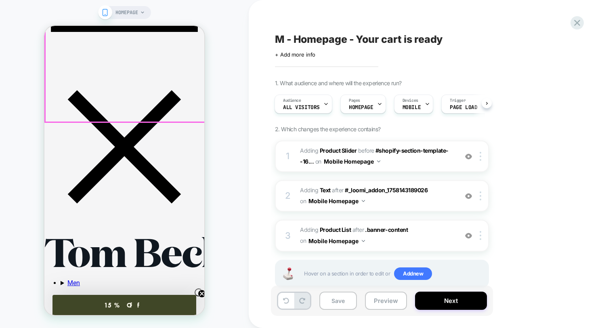
scroll to position [466, 0]
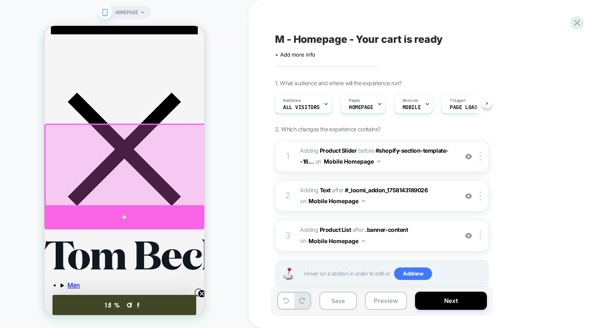
click at [65, 214] on div at bounding box center [124, 217] width 160 height 24
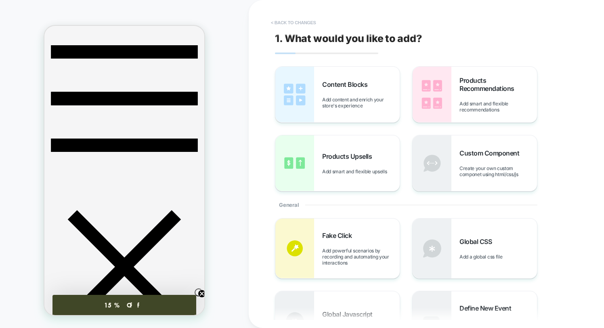
click at [283, 23] on button "< Back to changes" at bounding box center [293, 22] width 53 height 13
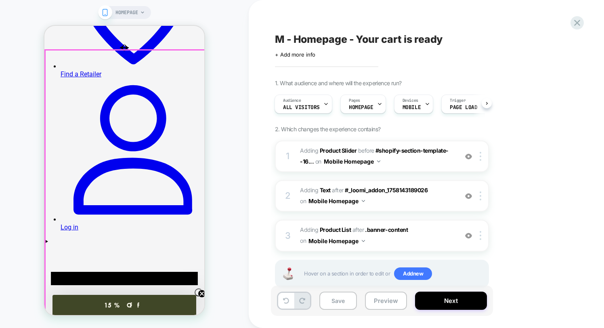
scroll to position [126, 0]
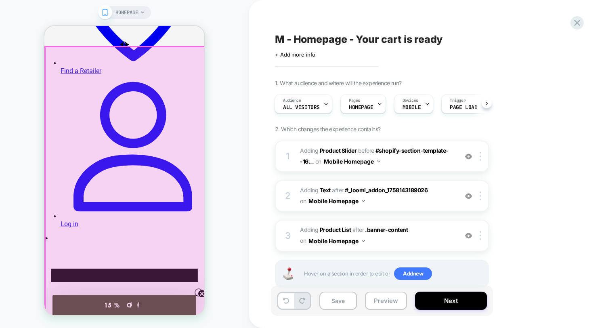
click at [87, 63] on div at bounding box center [125, 183] width 160 height 272
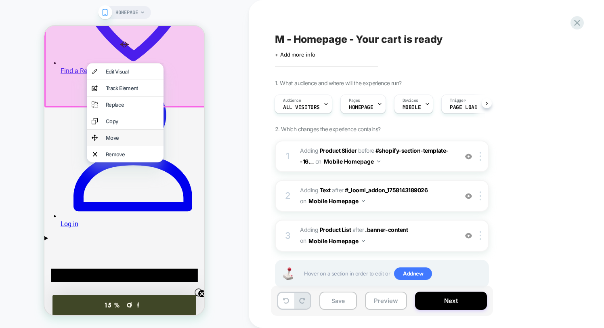
click at [124, 141] on div "Move" at bounding box center [132, 137] width 53 height 6
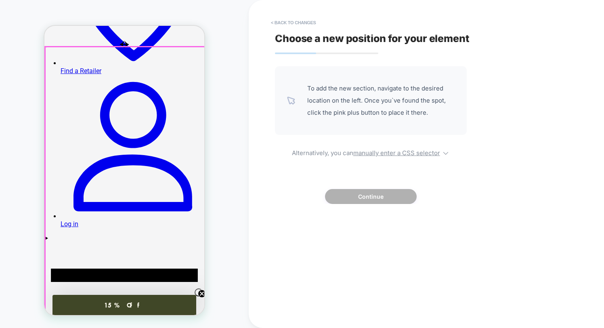
click at [123, 98] on div at bounding box center [125, 183] width 160 height 272
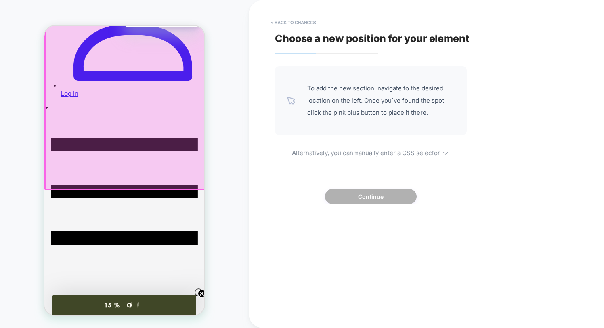
scroll to position [259, 0]
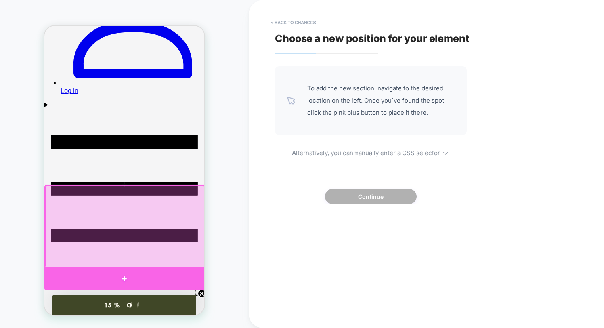
click at [72, 272] on div at bounding box center [124, 278] width 160 height 24
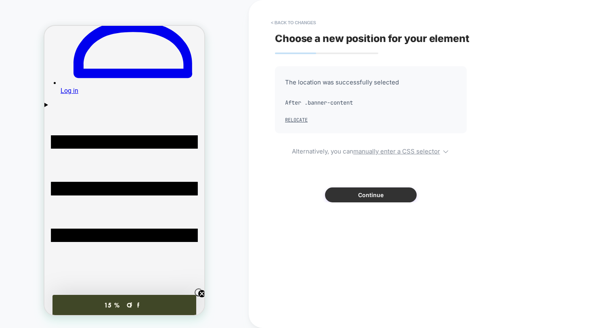
click at [360, 197] on button "Continue" at bounding box center [371, 194] width 92 height 15
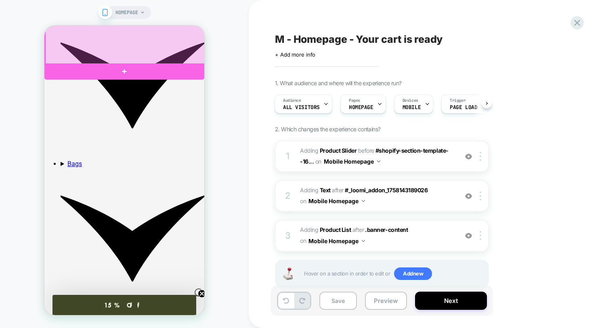
scroll to position [742, 0]
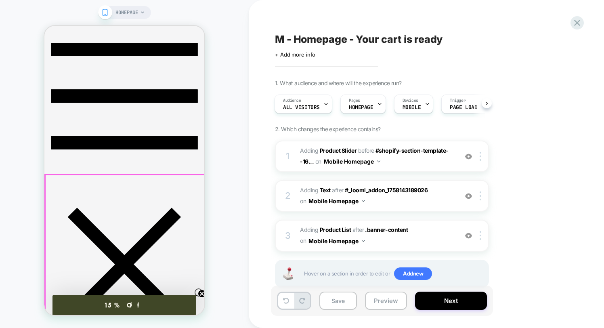
scroll to position [353, 0]
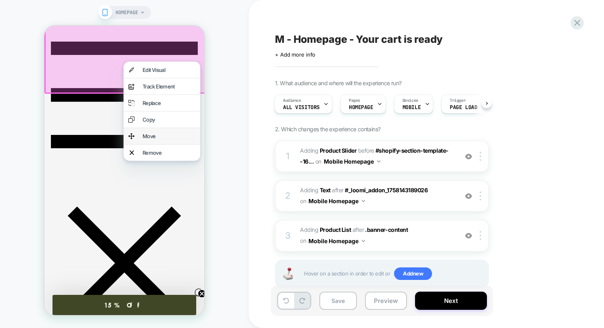
click at [167, 139] on div "Move" at bounding box center [168, 136] width 53 height 6
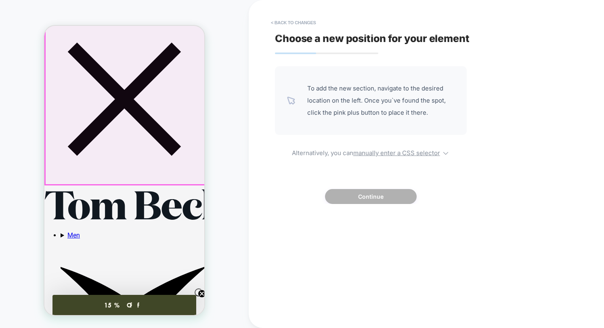
scroll to position [517, 0]
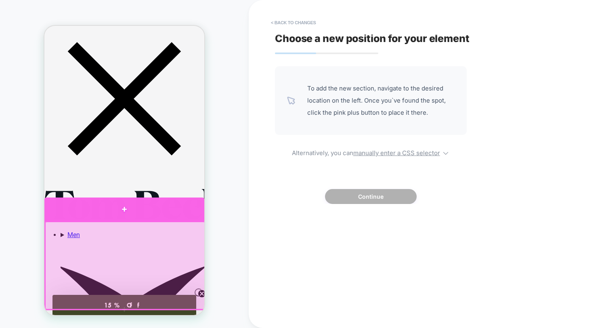
click at [177, 214] on div at bounding box center [124, 208] width 160 height 23
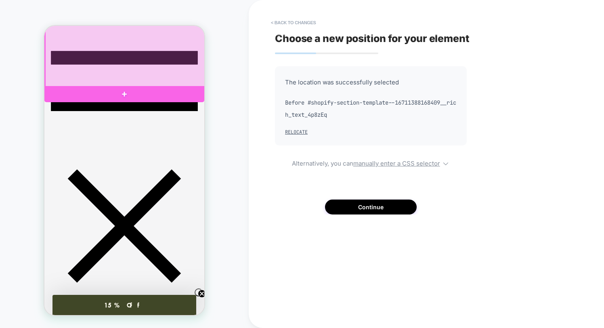
scroll to position [389, 0]
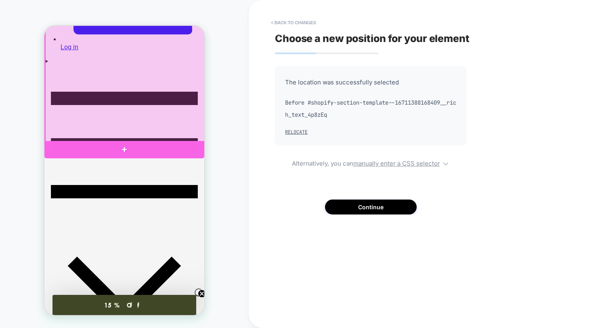
scroll to position [322, 0]
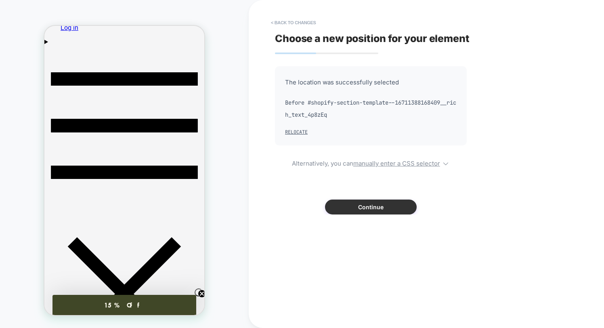
click at [368, 208] on button "Continue" at bounding box center [371, 206] width 92 height 15
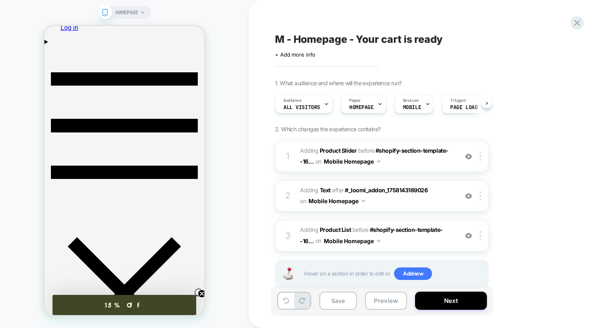
scroll to position [0, 0]
click at [467, 156] on img at bounding box center [468, 156] width 7 height 7
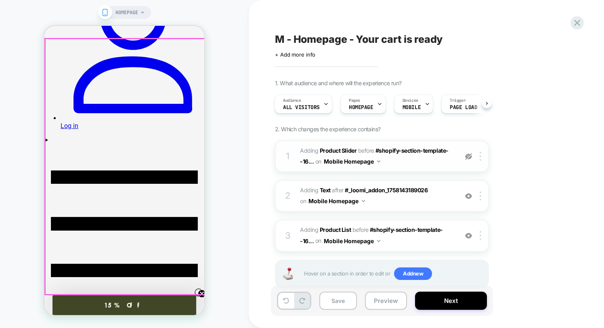
scroll to position [223, 0]
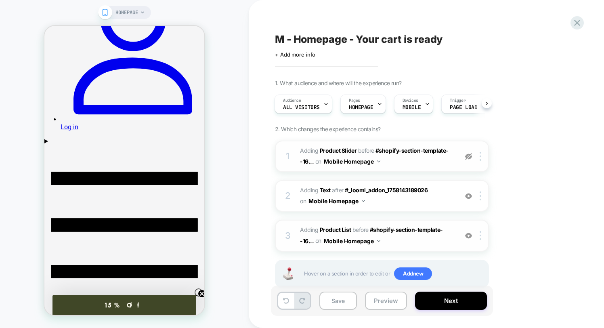
click at [432, 238] on span "#_loomi_addon_1758294548070 Adding Product List BEFORE #shopify-section-templat…" at bounding box center [377, 235] width 154 height 22
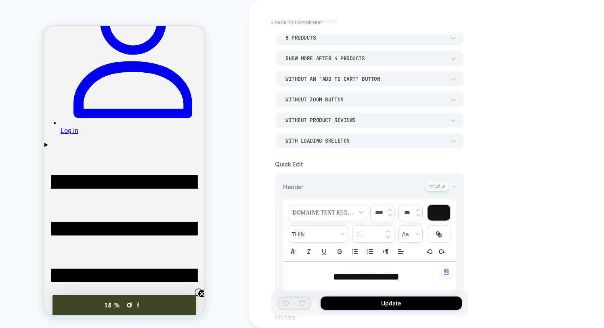
scroll to position [26, 0]
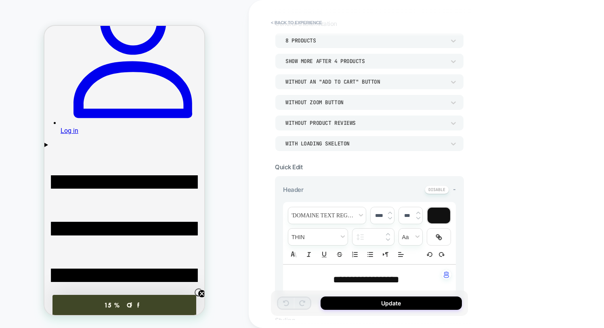
click at [396, 83] on div "Without an "add to cart" button" at bounding box center [365, 81] width 160 height 7
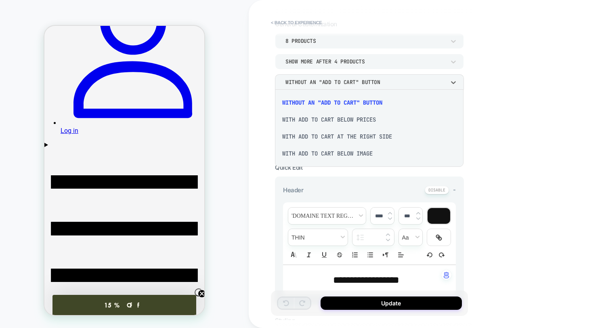
scroll to position [44, 0]
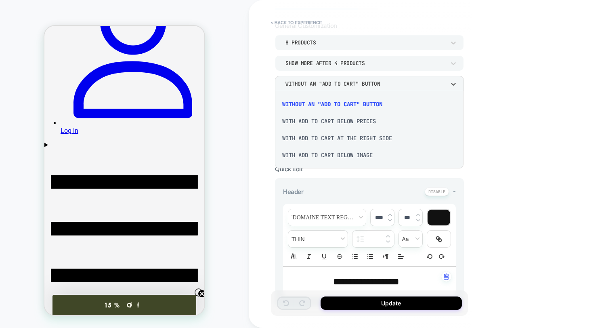
click at [543, 110] on div at bounding box center [302, 164] width 604 height 328
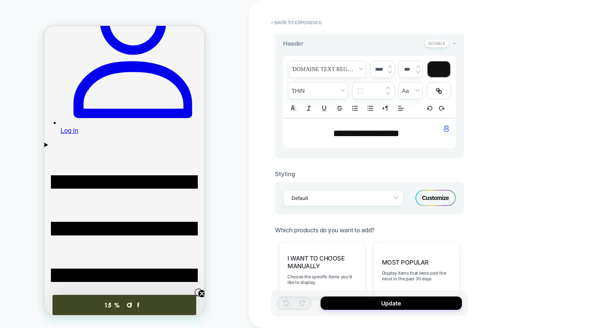
scroll to position [192, 0]
click at [417, 134] on p "**********" at bounding box center [366, 134] width 151 height 14
type input "****"
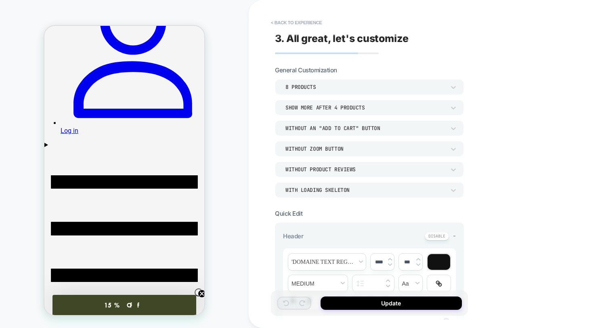
scroll to position [1, 0]
click at [395, 106] on div "Show more after 4 Products" at bounding box center [365, 106] width 160 height 7
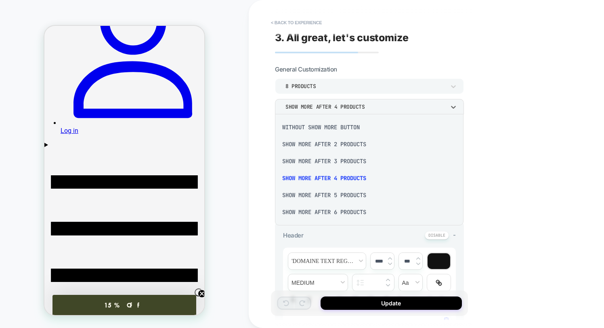
click at [319, 125] on div "Without Show more button" at bounding box center [369, 127] width 182 height 17
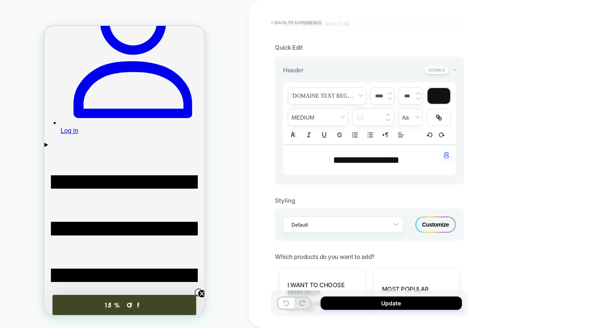
scroll to position [164, 0]
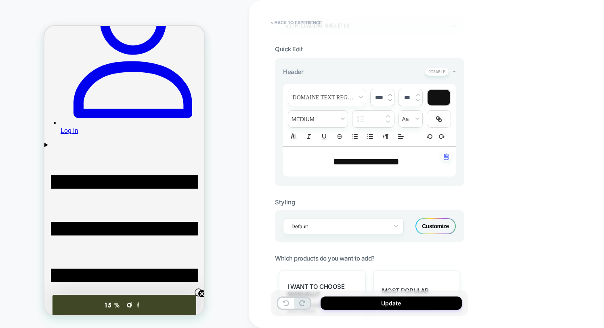
click at [422, 163] on p "**********" at bounding box center [366, 162] width 151 height 14
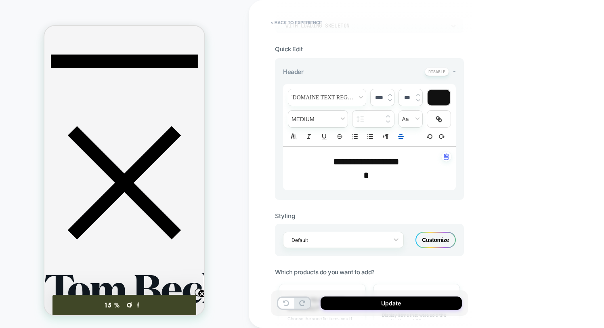
scroll to position [435, 0]
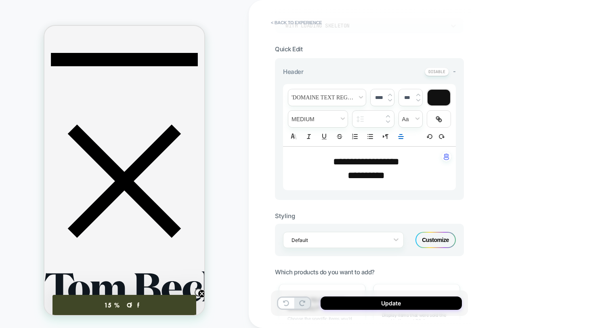
click at [407, 163] on p "**********" at bounding box center [366, 162] width 151 height 14
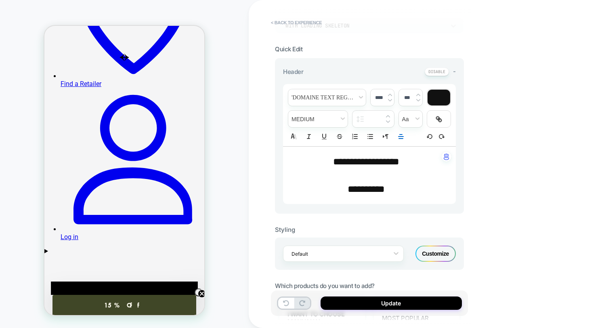
scroll to position [113, 0]
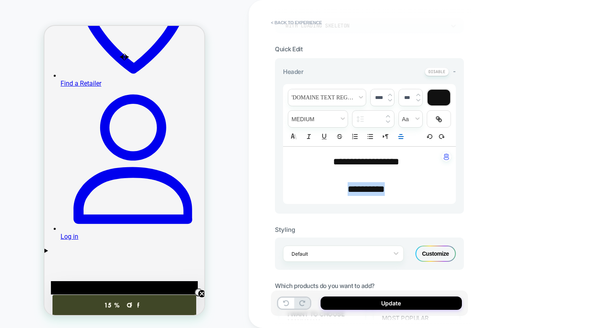
drag, startPoint x: 338, startPoint y: 189, endPoint x: 400, endPoint y: 190, distance: 62.6
click at [400, 190] on p "**********" at bounding box center [366, 189] width 151 height 14
click at [440, 118] on icon at bounding box center [439, 119] width 3 height 3
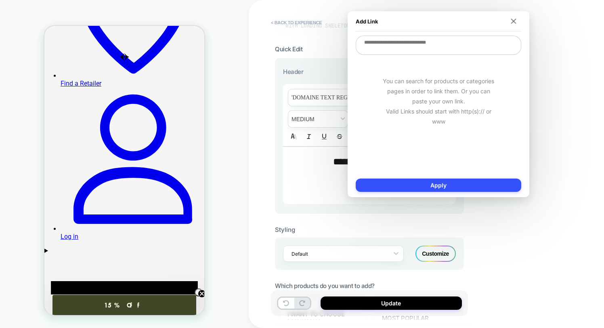
click at [395, 48] on textarea at bounding box center [437, 45] width 165 height 19
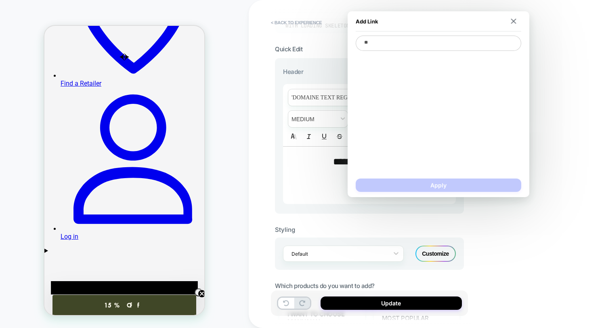
type textarea "***"
type textarea "*"
type textarea "****"
type textarea "*"
click at [391, 92] on span "Open Cart Drawer" at bounding box center [438, 89] width 157 height 7
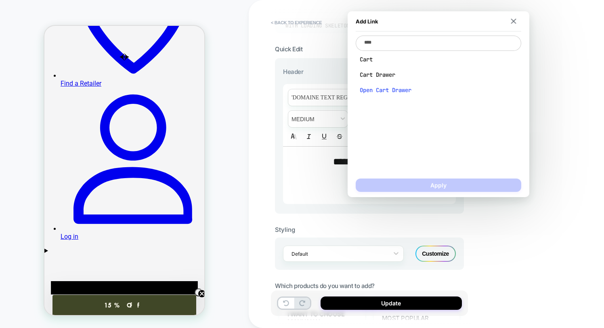
type textarea "**********"
type textarea "*"
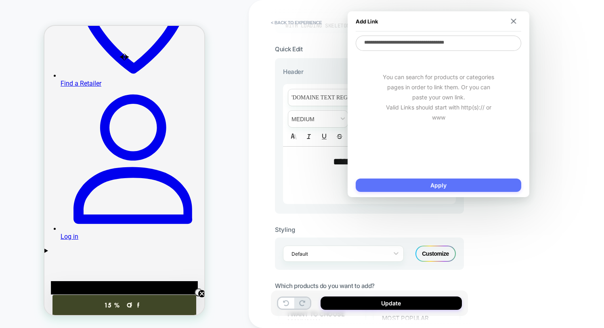
click at [422, 186] on button "Apply" at bounding box center [437, 184] width 165 height 13
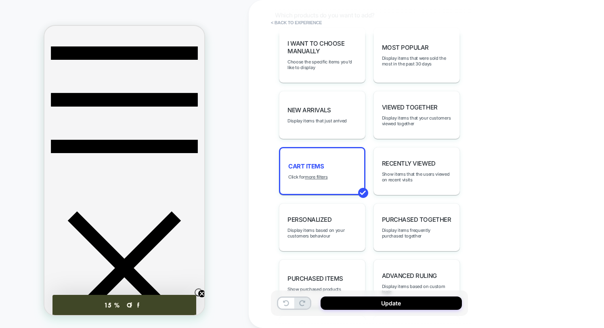
scroll to position [431, 0]
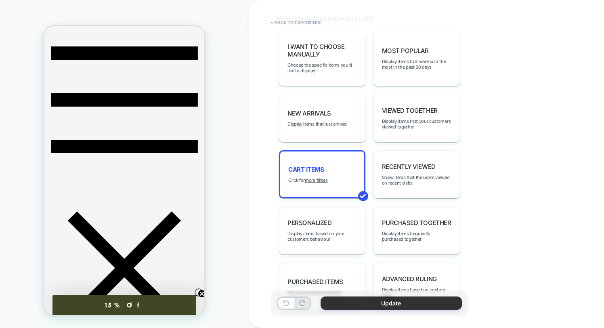
click at [375, 303] on button "Update" at bounding box center [390, 302] width 141 height 13
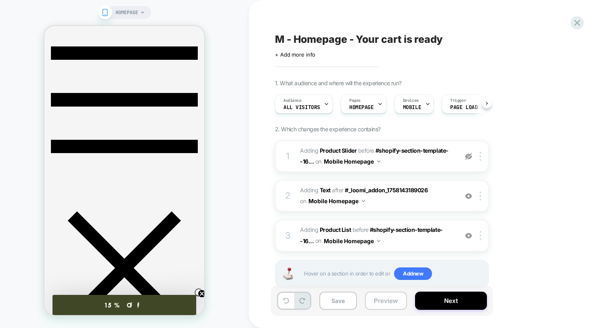
scroll to position [0, 0]
click at [339, 301] on button "Save" at bounding box center [338, 300] width 38 height 18
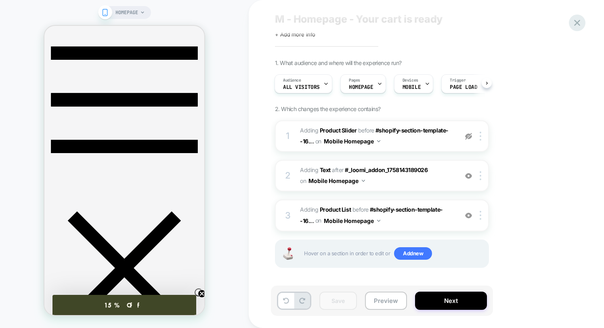
click at [577, 24] on icon at bounding box center [576, 22] width 11 height 11
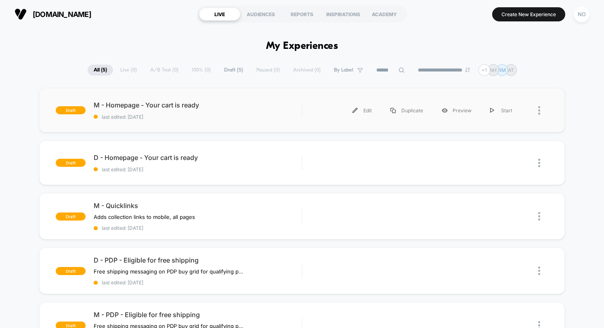
click at [199, 121] on div "draft M - Homepage - Your cart is ready last edited: 9/19/2025 Edit Duplicate P…" at bounding box center [301, 110] width 525 height 44
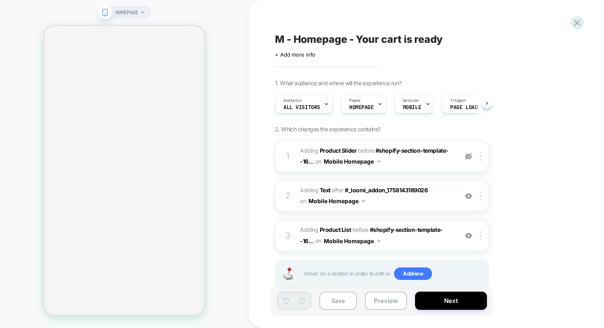
scroll to position [0, 0]
click at [387, 300] on button "Preview" at bounding box center [386, 300] width 42 height 18
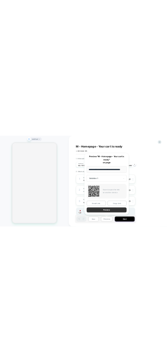
scroll to position [0, 0]
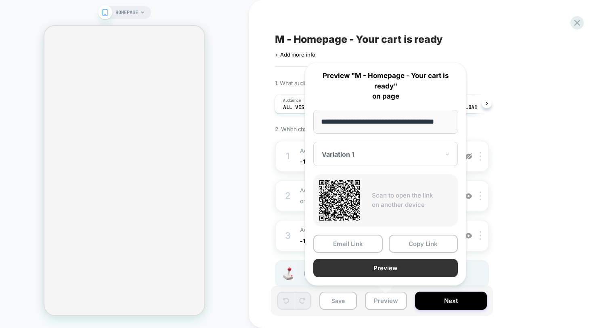
click at [375, 270] on button "Preview" at bounding box center [385, 268] width 144 height 18
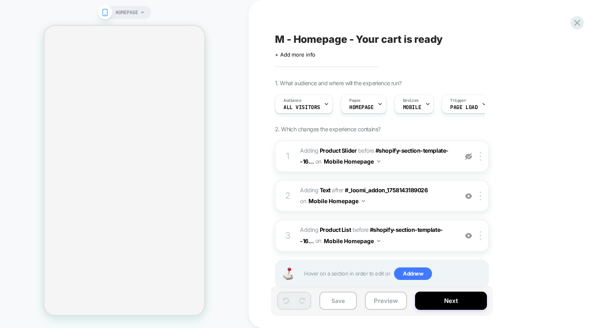
scroll to position [0, 0]
click at [167, 21] on icon at bounding box center [576, 22] width 11 height 11
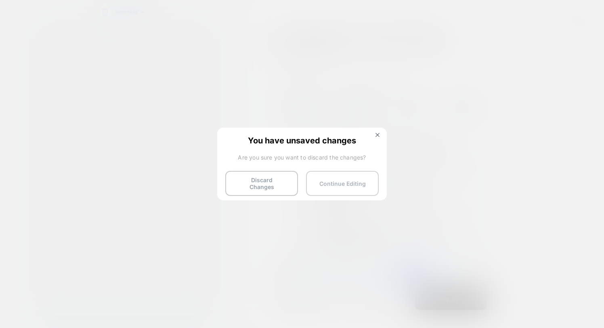
click at [167, 184] on button "Continue Editing" at bounding box center [342, 183] width 73 height 25
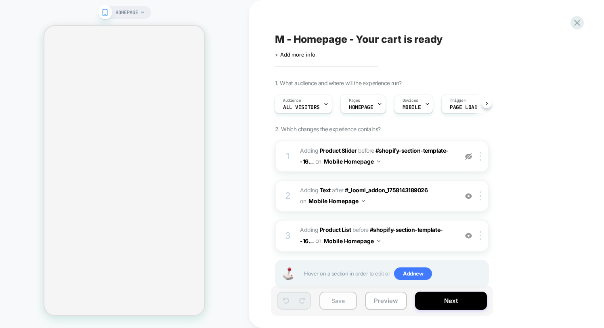
click at [167, 303] on button "Save" at bounding box center [338, 300] width 38 height 18
click at [167, 27] on icon at bounding box center [576, 22] width 11 height 11
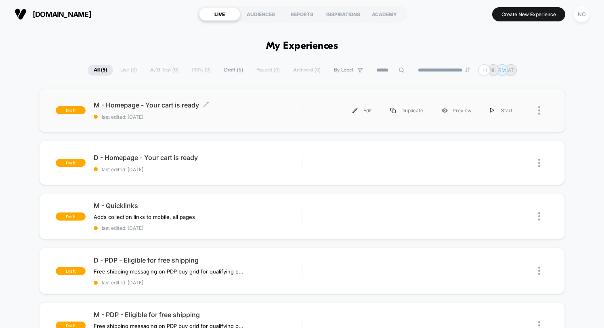
click at [167, 117] on span "last edited: [DATE]" at bounding box center [198, 117] width 208 height 6
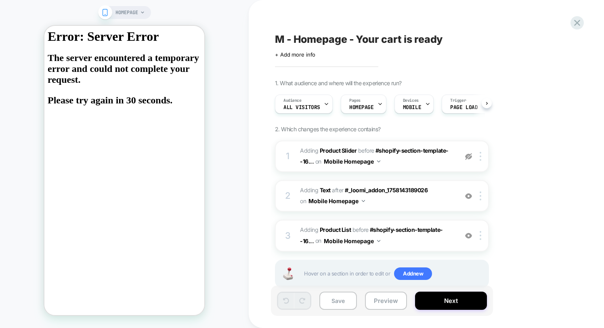
scroll to position [0, 0]
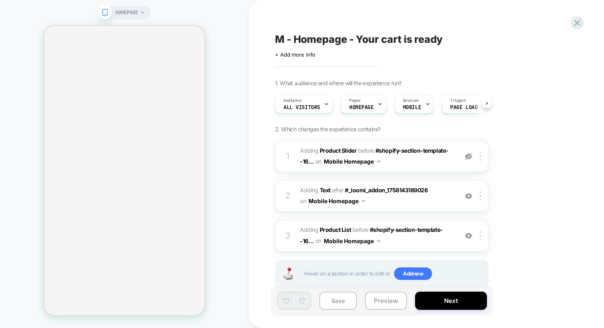
scroll to position [0, 0]
